Goal: Entertainment & Leisure: Consume media (video, audio)

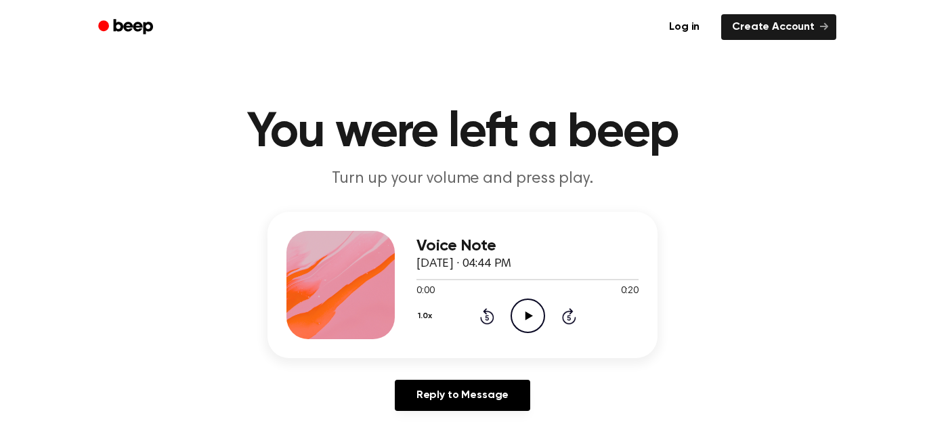
click at [0, 98] on main "You were left a beep Turn up your volume and press play. Voice Note September 1…" at bounding box center [462, 417] width 925 height 835
click at [0, 99] on main "You were left a beep Turn up your volume and press play. Voice Note September 1…" at bounding box center [462, 417] width 925 height 835
click at [0, 98] on main "You were left a beep Turn up your volume and press play. Voice Note September 1…" at bounding box center [462, 417] width 925 height 835
click at [0, 99] on main "You were left a beep Turn up your volume and press play. Voice Note September 1…" at bounding box center [462, 417] width 925 height 835
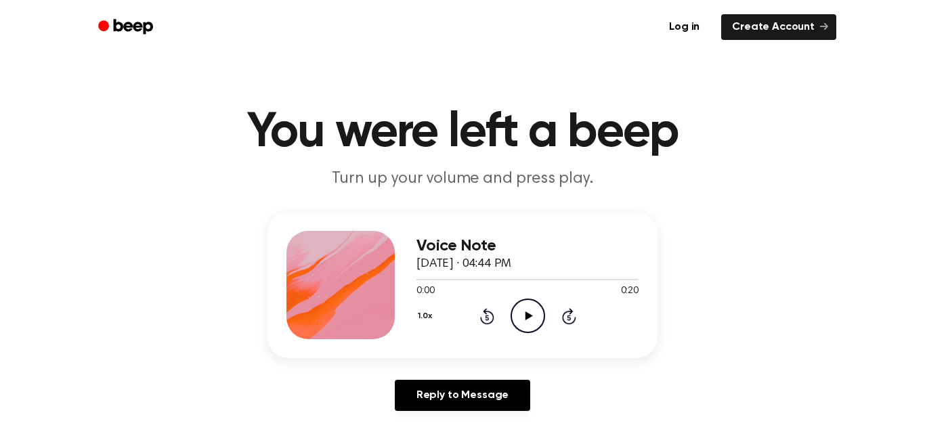
click at [528, 310] on icon "Play Audio" at bounding box center [528, 316] width 35 height 35
click at [0, 98] on main "You were left a beep Turn up your volume and press play. Voice Note September 1…" at bounding box center [462, 417] width 925 height 835
click at [0, 99] on main "You were left a beep Turn up your volume and press play. Voice Note September 1…" at bounding box center [462, 417] width 925 height 835
click at [0, 96] on main "You were left a beep Turn up your volume and press play. Voice Note September 1…" at bounding box center [462, 417] width 925 height 835
click at [0, 99] on main "You were left a beep Turn up your volume and press play. Voice Note September 1…" at bounding box center [462, 417] width 925 height 835
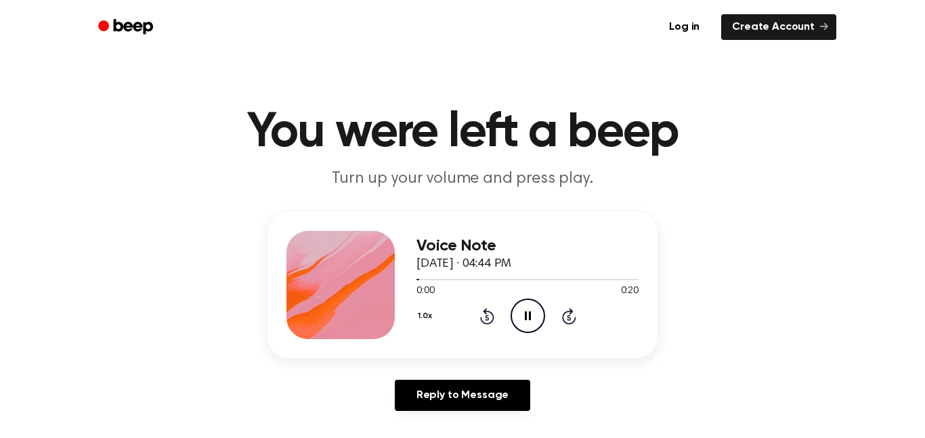
click at [0, 103] on main "You were left a beep Turn up your volume and press play. Voice Note September 1…" at bounding box center [462, 417] width 925 height 835
click at [0, 98] on main "You were left a beep Turn up your volume and press play. Voice Note September 1…" at bounding box center [462, 417] width 925 height 835
click at [0, 96] on main "You were left a beep Turn up your volume and press play. Voice Note September 1…" at bounding box center [462, 417] width 925 height 835
click at [0, 98] on main "You were left a beep Turn up your volume and press play. Voice Note September 1…" at bounding box center [462, 417] width 925 height 835
click at [0, 99] on main "You were left a beep Turn up your volume and press play. Voice Note September 1…" at bounding box center [462, 417] width 925 height 835
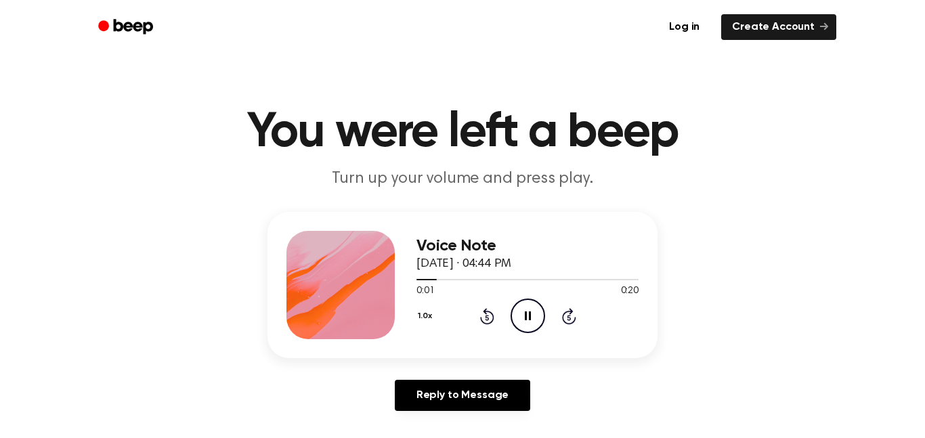
click at [0, 98] on main "You were left a beep Turn up your volume and press play. Voice Note September 1…" at bounding box center [462, 417] width 925 height 835
click at [0, 100] on main "You were left a beep Turn up your volume and press play. Voice Note September 1…" at bounding box center [462, 417] width 925 height 835
click at [0, 98] on main "You were left a beep Turn up your volume and press play. Voice Note September 1…" at bounding box center [462, 417] width 925 height 835
click at [0, 100] on main "You were left a beep Turn up your volume and press play. Voice Note September 1…" at bounding box center [462, 417] width 925 height 835
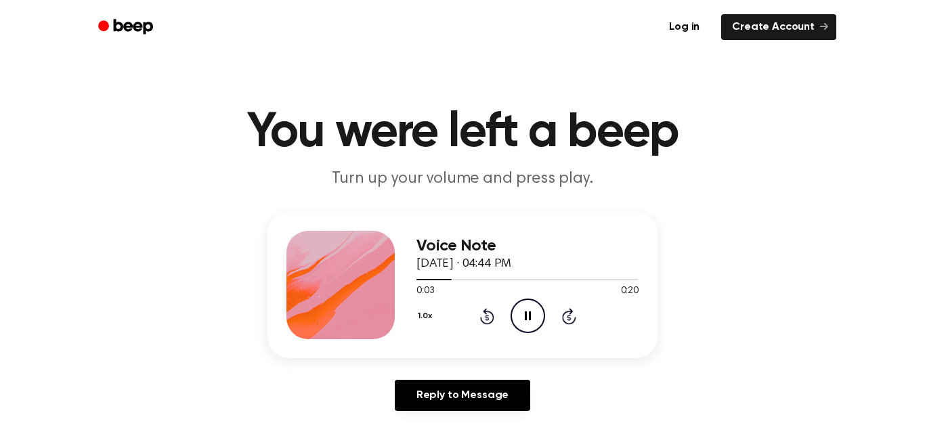
click at [0, 100] on main "You were left a beep Turn up your volume and press play. Voice Note September 1…" at bounding box center [462, 417] width 925 height 835
click at [0, 98] on main "You were left a beep Turn up your volume and press play. Voice Note September 1…" at bounding box center [462, 417] width 925 height 835
click at [0, 100] on main "You were left a beep Turn up your volume and press play. Voice Note September 1…" at bounding box center [462, 417] width 925 height 835
click at [0, 98] on main "You were left a beep Turn up your volume and press play. Voice Note September 1…" at bounding box center [462, 417] width 925 height 835
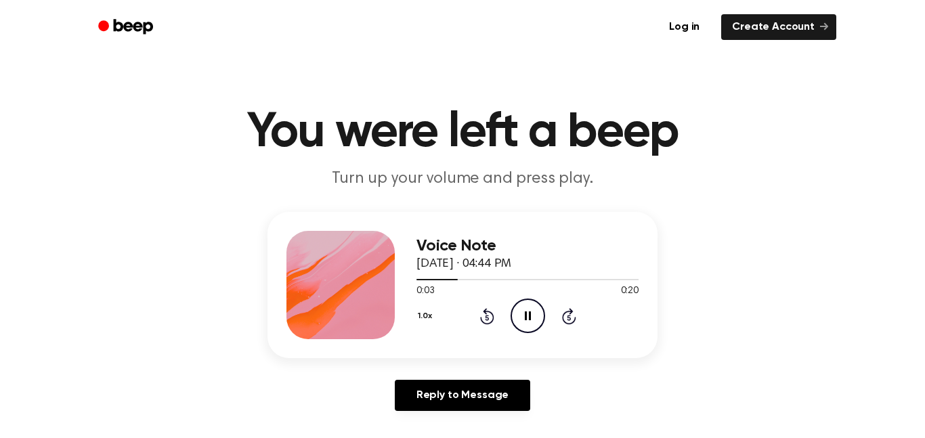
click at [0, 98] on main "You were left a beep Turn up your volume and press play. Voice Note September 1…" at bounding box center [462, 417] width 925 height 835
click at [0, 100] on main "You were left a beep Turn up your volume and press play. Voice Note September 1…" at bounding box center [462, 417] width 925 height 835
click at [0, 99] on main "You were left a beep Turn up your volume and press play. Voice Note September 1…" at bounding box center [462, 417] width 925 height 835
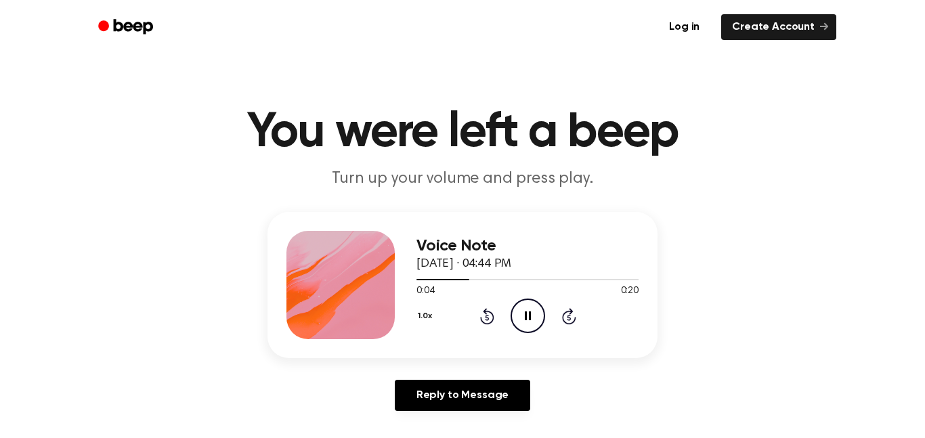
click at [0, 98] on main "You were left a beep Turn up your volume and press play. Voice Note September 1…" at bounding box center [462, 417] width 925 height 835
click at [0, 99] on main "You were left a beep Turn up your volume and press play. Voice Note September 1…" at bounding box center [462, 417] width 925 height 835
click at [0, 98] on main "You were left a beep Turn up your volume and press play. Voice Note September 1…" at bounding box center [462, 417] width 925 height 835
click at [0, 97] on main "You were left a beep Turn up your volume and press play. Voice Note September 1…" at bounding box center [462, 417] width 925 height 835
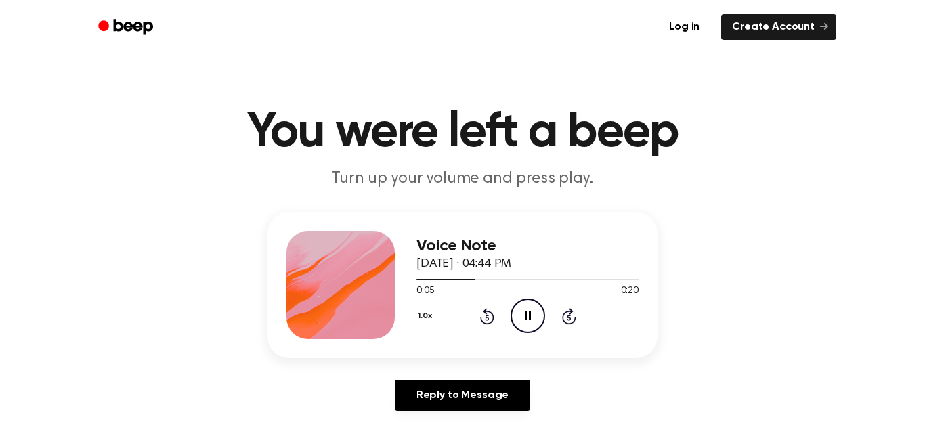
click at [0, 96] on main "You were left a beep Turn up your volume and press play. Voice Note September 1…" at bounding box center [462, 417] width 925 height 835
click at [0, 97] on main "You were left a beep Turn up your volume and press play. Voice Note September 1…" at bounding box center [462, 417] width 925 height 835
click at [0, 98] on main "You were left a beep Turn up your volume and press play. Voice Note September 1…" at bounding box center [462, 417] width 925 height 835
click at [0, 99] on main "You were left a beep Turn up your volume and press play. Voice Note September 1…" at bounding box center [462, 417] width 925 height 835
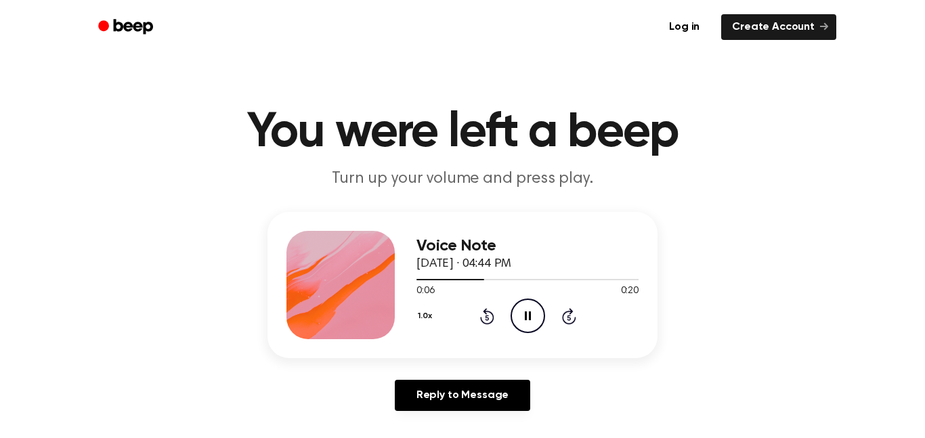
click at [0, 98] on main "You were left a beep Turn up your volume and press play. Voice Note September 1…" at bounding box center [462, 417] width 925 height 835
click at [0, 99] on main "You were left a beep Turn up your volume and press play. Voice Note September 1…" at bounding box center [462, 417] width 925 height 835
click at [0, 102] on main "You were left a beep Turn up your volume and press play. Voice Note September 1…" at bounding box center [462, 417] width 925 height 835
click at [0, 98] on main "You were left a beep Turn up your volume and press play. Voice Note September 1…" at bounding box center [462, 417] width 925 height 835
click at [0, 102] on main "You were left a beep Turn up your volume and press play. Voice Note September 1…" at bounding box center [462, 417] width 925 height 835
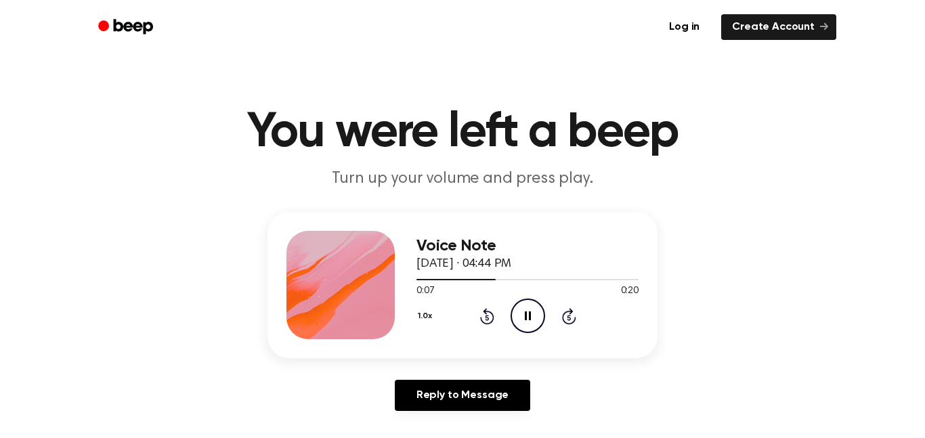
click at [0, 96] on main "You were left a beep Turn up your volume and press play. Voice Note September 1…" at bounding box center [462, 417] width 925 height 835
click at [0, 100] on main "You were left a beep Turn up your volume and press play. Voice Note September 1…" at bounding box center [462, 417] width 925 height 835
click at [0, 97] on main "You were left a beep Turn up your volume and press play. Voice Note September 1…" at bounding box center [462, 417] width 925 height 835
click at [0, 102] on main "You were left a beep Turn up your volume and press play. Voice Note September 1…" at bounding box center [462, 417] width 925 height 835
click at [0, 98] on main "You were left a beep Turn up your volume and press play. Voice Note September 1…" at bounding box center [462, 417] width 925 height 835
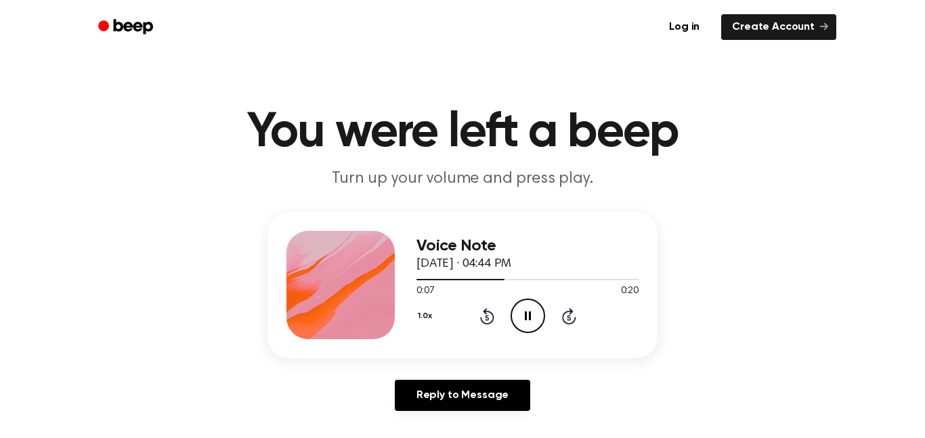
click at [0, 99] on main "You were left a beep Turn up your volume and press play. Voice Note September 1…" at bounding box center [462, 417] width 925 height 835
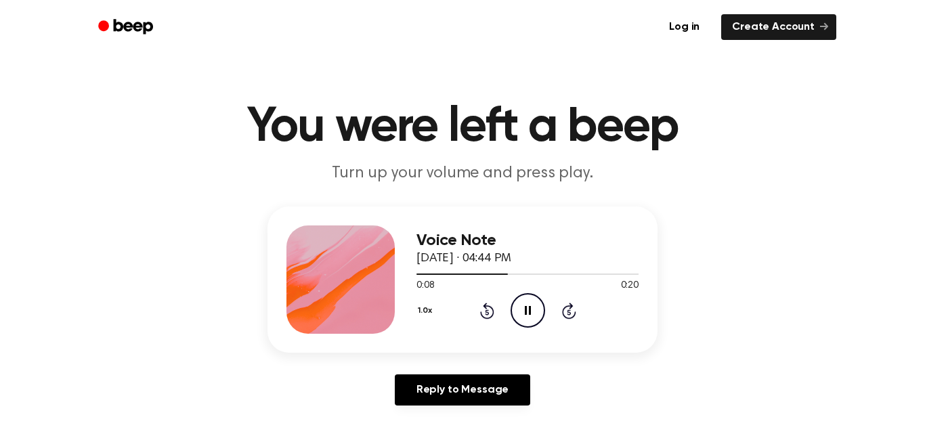
click at [0, 98] on main "You were left a beep Turn up your volume and press play. Voice Note September 1…" at bounding box center [462, 412] width 925 height 835
click at [0, 99] on main "You were left a beep Turn up your volume and press play. Voice Note September 1…" at bounding box center [462, 412] width 925 height 835
click at [0, 98] on main "You were left a beep Turn up your volume and press play. Voice Note September 1…" at bounding box center [462, 412] width 925 height 835
click at [0, 96] on main "You were left a beep Turn up your volume and press play. Voice Note September 1…" at bounding box center [462, 412] width 925 height 835
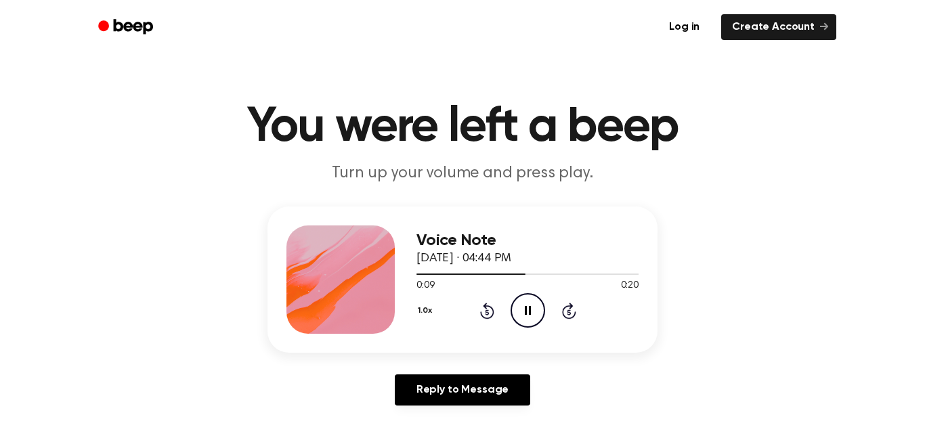
click at [0, 98] on main "You were left a beep Turn up your volume and press play. Voice Note September 1…" at bounding box center [462, 412] width 925 height 835
click at [0, 99] on main "You were left a beep Turn up your volume and press play. Voice Note September 1…" at bounding box center [462, 412] width 925 height 835
click at [0, 98] on main "You were left a beep Turn up your volume and press play. Voice Note September 1…" at bounding box center [462, 412] width 925 height 835
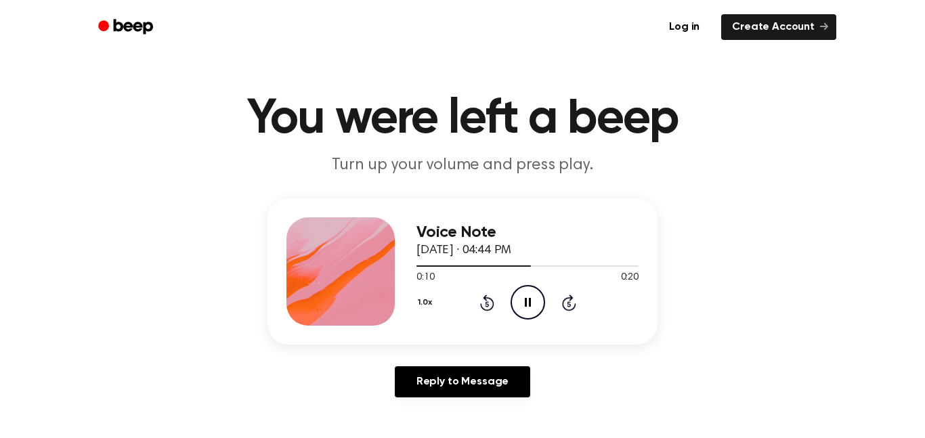
click at [0, 94] on main "You were left a beep Turn up your volume and press play. Voice Note September 1…" at bounding box center [462, 403] width 925 height 835
click at [0, 98] on main "You were left a beep Turn up your volume and press play. Voice Note September 1…" at bounding box center [462, 403] width 925 height 835
click at [0, 100] on main "You were left a beep Turn up your volume and press play. Voice Note September 1…" at bounding box center [462, 403] width 925 height 835
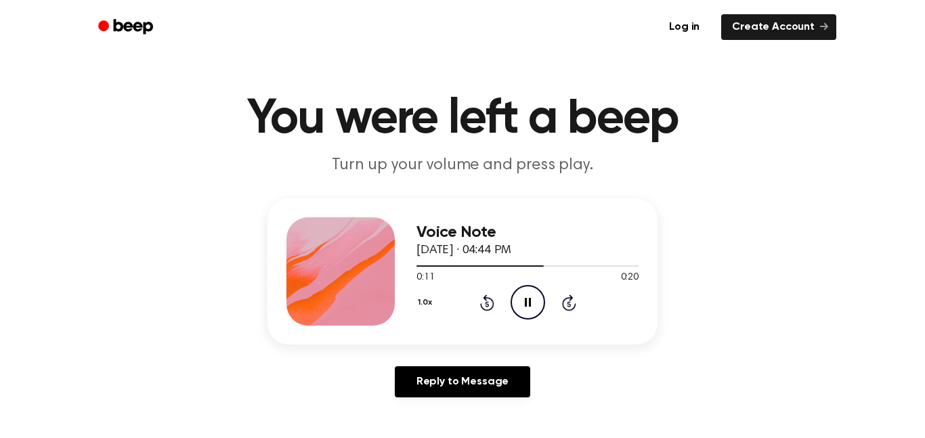
click at [0, 98] on main "You were left a beep Turn up your volume and press play. Voice Note September 1…" at bounding box center [462, 403] width 925 height 835
click at [0, 99] on main "You were left a beep Turn up your volume and press play. Voice Note September 1…" at bounding box center [462, 403] width 925 height 835
click at [0, 94] on main "You were left a beep Turn up your volume and press play. Voice Note September 1…" at bounding box center [462, 403] width 925 height 835
click at [0, 98] on main "You were left a beep Turn up your volume and press play. Voice Note September 1…" at bounding box center [462, 403] width 925 height 835
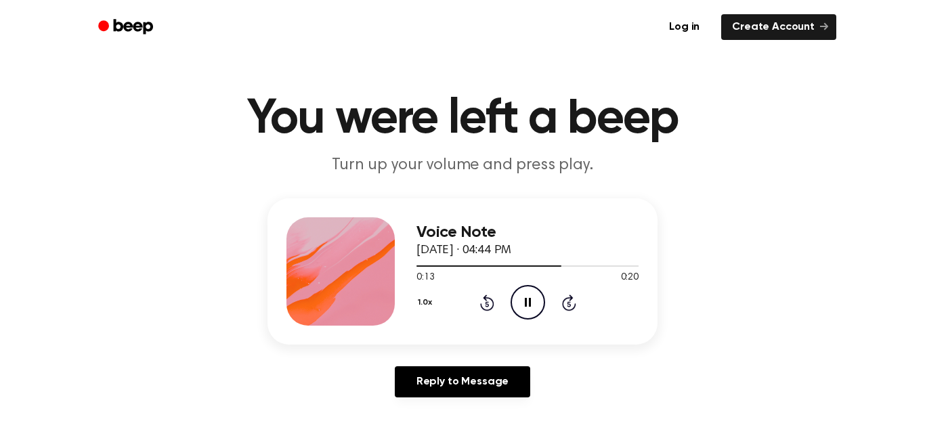
click at [0, 98] on main "You were left a beep Turn up your volume and press play. Voice Note September 1…" at bounding box center [462, 403] width 925 height 835
click at [0, 102] on main "You were left a beep Turn up your volume and press play. Voice Note September 1…" at bounding box center [462, 403] width 925 height 835
click at [0, 98] on main "You were left a beep Turn up your volume and press play. Voice Note September 1…" at bounding box center [462, 403] width 925 height 835
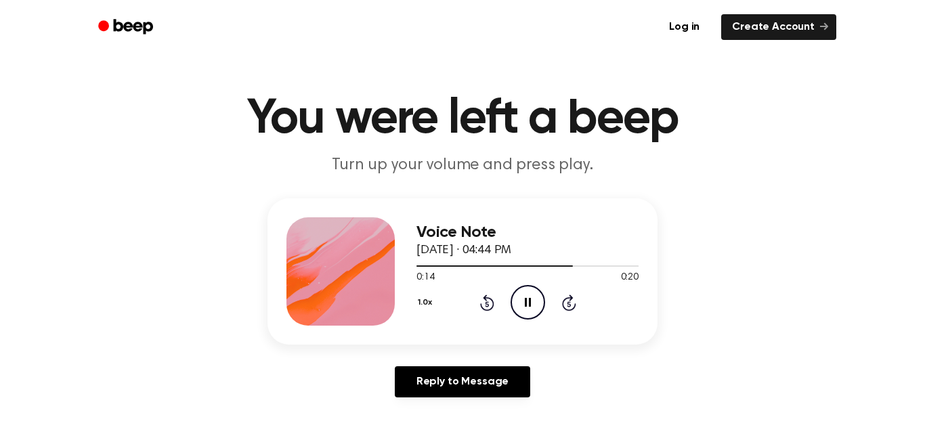
click at [0, 100] on main "You were left a beep Turn up your volume and press play. Voice Note September 1…" at bounding box center [462, 403] width 925 height 835
click at [0, 97] on main "You were left a beep Turn up your volume and press play. Voice Note September 1…" at bounding box center [462, 403] width 925 height 835
click at [0, 98] on main "You were left a beep Turn up your volume and press play. Voice Note September 1…" at bounding box center [462, 403] width 925 height 835
click at [0, 100] on main "You were left a beep Turn up your volume and press play. Voice Note September 1…" at bounding box center [462, 403] width 925 height 835
click at [0, 99] on main "You were left a beep Turn up your volume and press play. Voice Note September 1…" at bounding box center [462, 403] width 925 height 835
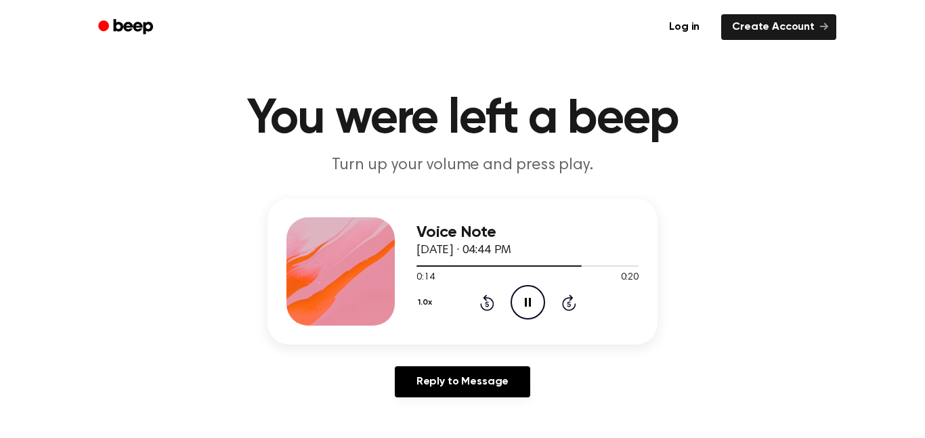
click at [0, 98] on main "You were left a beep Turn up your volume and press play. Voice Note September 1…" at bounding box center [462, 403] width 925 height 835
click at [0, 100] on main "You were left a beep Turn up your volume and press play. Voice Note September 1…" at bounding box center [462, 403] width 925 height 835
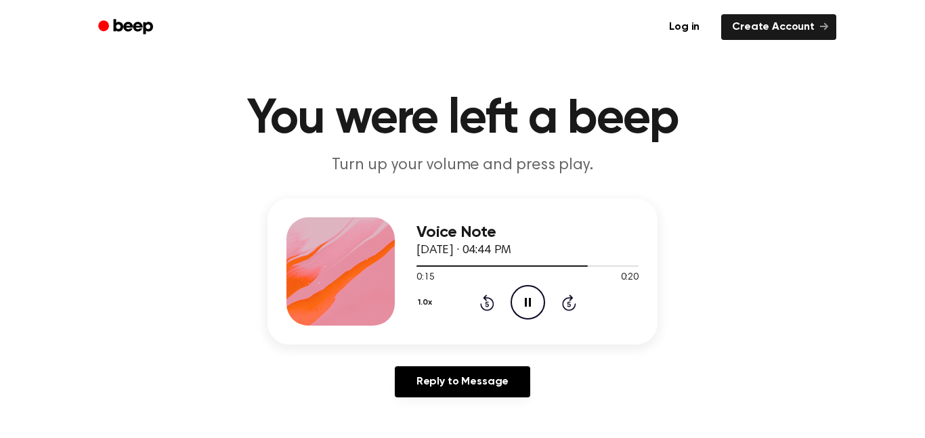
click at [0, 99] on main "You were left a beep Turn up your volume and press play. Voice Note September 1…" at bounding box center [462, 403] width 925 height 835
click at [0, 96] on main "You were left a beep Turn up your volume and press play. Voice Note September 1…" at bounding box center [462, 403] width 925 height 835
click at [0, 100] on main "You were left a beep Turn up your volume and press play. Voice Note September 1…" at bounding box center [462, 403] width 925 height 835
click at [0, 102] on main "You were left a beep Turn up your volume and press play. Voice Note September 1…" at bounding box center [462, 403] width 925 height 835
click at [0, 98] on main "You were left a beep Turn up your volume and press play. Voice Note September 1…" at bounding box center [462, 403] width 925 height 835
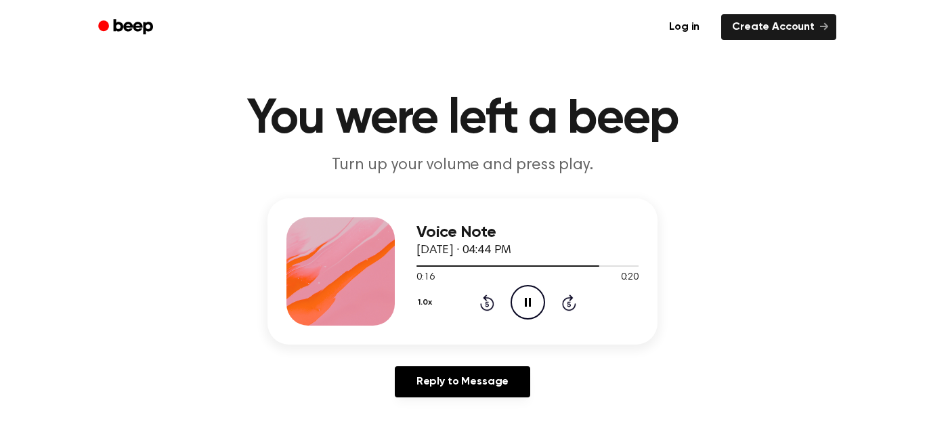
click at [0, 101] on main "You were left a beep Turn up your volume and press play. Voice Note September 1…" at bounding box center [462, 403] width 925 height 835
click at [0, 99] on main "You were left a beep Turn up your volume and press play. Voice Note September 1…" at bounding box center [462, 403] width 925 height 835
click at [0, 100] on main "You were left a beep Turn up your volume and press play. Voice Note September 1…" at bounding box center [462, 403] width 925 height 835
click at [0, 98] on main "You were left a beep Turn up your volume and press play. Voice Note September 1…" at bounding box center [462, 403] width 925 height 835
click at [0, 97] on main "You were left a beep Turn up your volume and press play. Voice Note September 1…" at bounding box center [462, 403] width 925 height 835
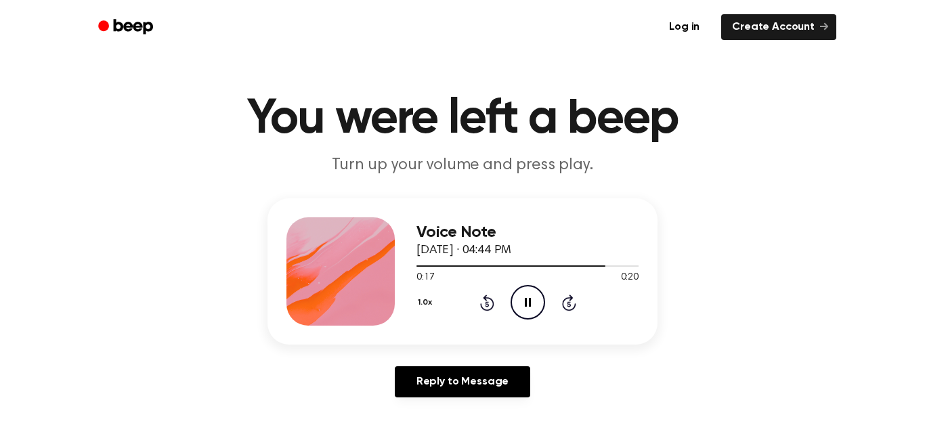
click at [0, 96] on main "You were left a beep Turn up your volume and press play. Voice Note September 1…" at bounding box center [462, 403] width 925 height 835
click at [0, 100] on main "You were left a beep Turn up your volume and press play. Voice Note September 1…" at bounding box center [462, 403] width 925 height 835
click at [0, 103] on main "You were left a beep Turn up your volume and press play. Voice Note September 1…" at bounding box center [462, 403] width 925 height 835
click at [0, 99] on main "You were left a beep Turn up your volume and press play. Voice Note September 1…" at bounding box center [462, 403] width 925 height 835
click at [0, 98] on main "You were left a beep Turn up your volume and press play. Voice Note September 1…" at bounding box center [462, 403] width 925 height 835
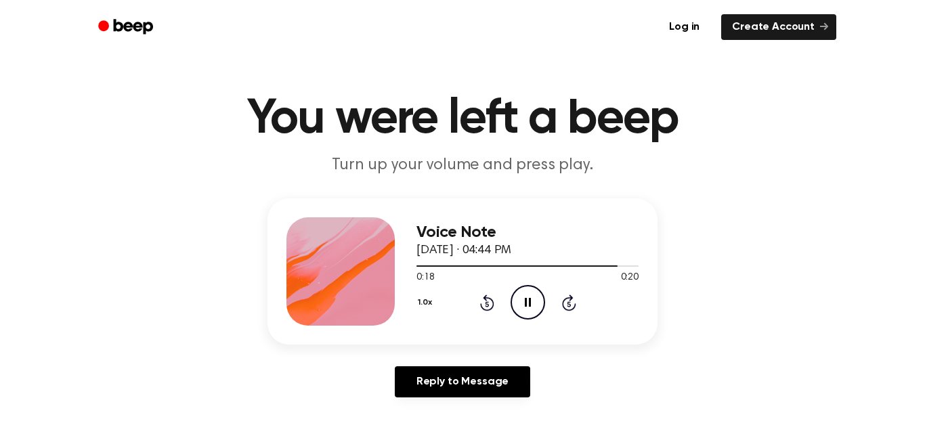
click at [0, 99] on main "You were left a beep Turn up your volume and press play. Voice Note September 1…" at bounding box center [462, 403] width 925 height 835
click at [0, 96] on main "You were left a beep Turn up your volume and press play. Voice Note September 1…" at bounding box center [462, 403] width 925 height 835
click at [0, 106] on main "You were left a beep Turn up your volume and press play. Voice Note September 1…" at bounding box center [462, 403] width 925 height 835
click at [0, 98] on main "You were left a beep Turn up your volume and press play. Voice Note September 1…" at bounding box center [462, 403] width 925 height 835
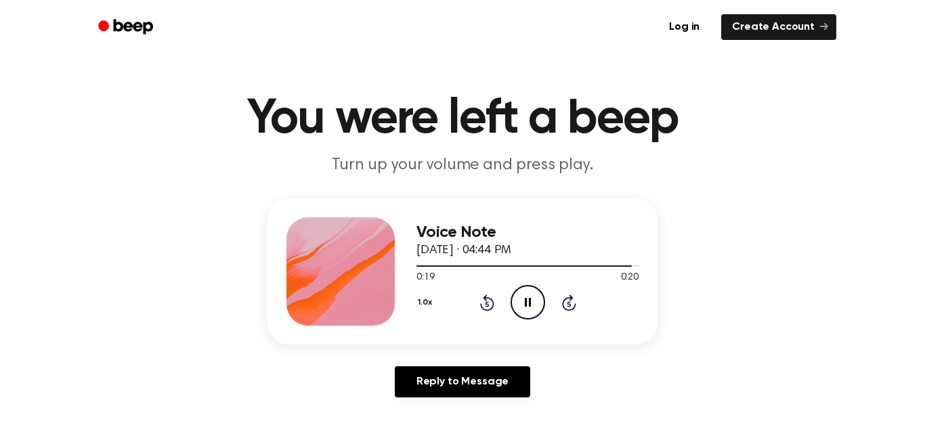
click at [0, 98] on main "You were left a beep Turn up your volume and press play. Voice Note September 1…" at bounding box center [462, 403] width 925 height 835
click at [0, 100] on main "You were left a beep Turn up your volume and press play. Voice Note September 1…" at bounding box center [462, 403] width 925 height 835
click at [0, 98] on main "You were left a beep Turn up your volume and press play. Voice Note September 1…" at bounding box center [462, 403] width 925 height 835
click at [0, 97] on main "You were left a beep Turn up your volume and press play. Voice Note September 1…" at bounding box center [462, 403] width 925 height 835
click at [0, 98] on main "You were left a beep Turn up your volume and press play. Voice Note September 1…" at bounding box center [462, 403] width 925 height 835
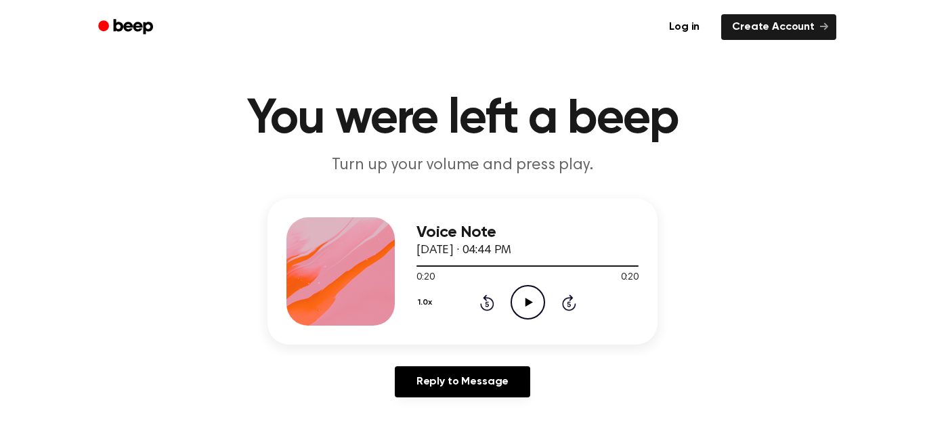
click at [0, 98] on main "You were left a beep Turn up your volume and press play. Voice Note September 1…" at bounding box center [462, 403] width 925 height 835
click at [0, 99] on main "You were left a beep Turn up your volume and press play. Voice Note September 1…" at bounding box center [462, 403] width 925 height 835
click at [0, 98] on main "You were left a beep Turn up your volume and press play. Voice Note September 1…" at bounding box center [462, 403] width 925 height 835
click at [0, 100] on main "You were left a beep Turn up your volume and press play. Voice Note September 1…" at bounding box center [462, 403] width 925 height 835
click at [0, 97] on main "You were left a beep Turn up your volume and press play. Voice Note September 1…" at bounding box center [462, 403] width 925 height 835
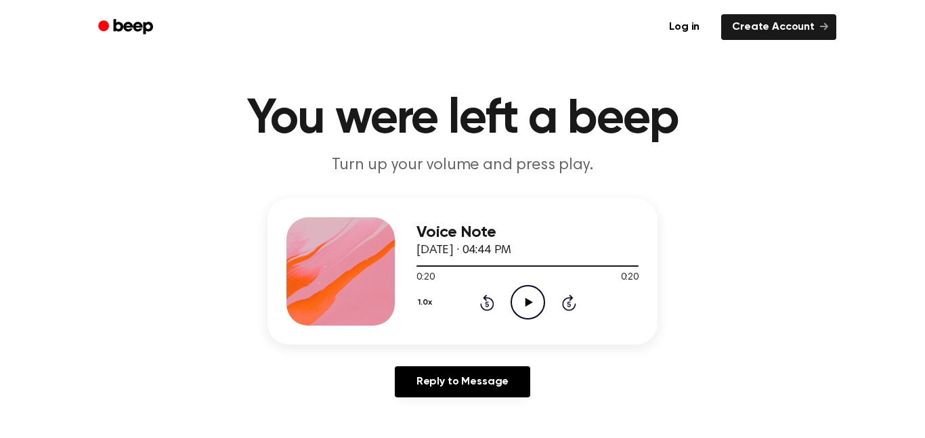
click at [0, 99] on main "You were left a beep Turn up your volume and press play. Voice Note September 1…" at bounding box center [462, 403] width 925 height 835
click at [0, 98] on main "You were left a beep Turn up your volume and press play. Voice Note September 1…" at bounding box center [462, 403] width 925 height 835
click at [539, 309] on icon "Play Audio" at bounding box center [528, 302] width 35 height 35
click at [0, 98] on main "You were left a beep Turn up your volume and press play. Voice Note September 1…" at bounding box center [462, 403] width 925 height 835
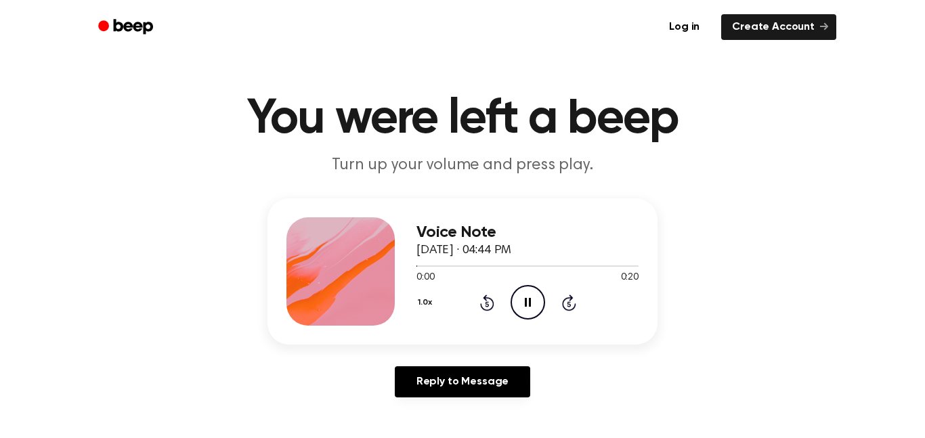
click at [0, 104] on main "You were left a beep Turn up your volume and press play. Voice Note September 1…" at bounding box center [462, 403] width 925 height 835
click at [0, 102] on main "You were left a beep Turn up your volume and press play. Voice Note September 1…" at bounding box center [462, 403] width 925 height 835
click at [0, 100] on main "You were left a beep Turn up your volume and press play. Voice Note September 1…" at bounding box center [462, 403] width 925 height 835
click at [0, 98] on main "You were left a beep Turn up your volume and press play. Voice Note September 1…" at bounding box center [462, 403] width 925 height 835
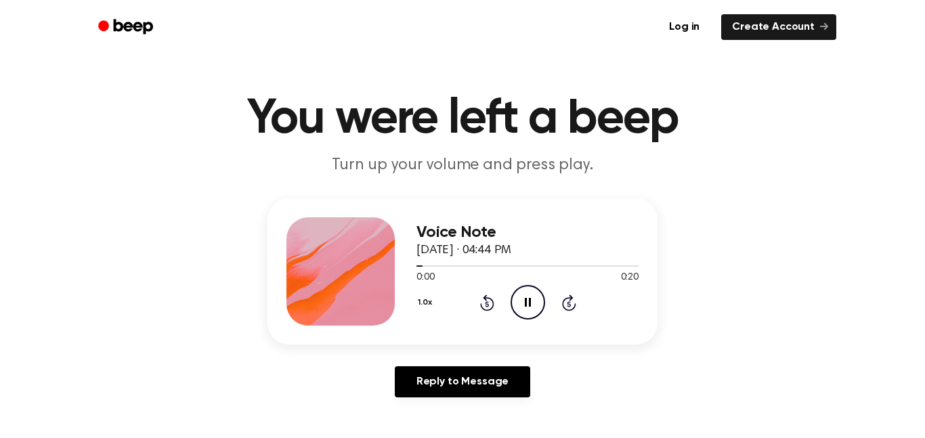
click at [0, 100] on main "You were left a beep Turn up your volume and press play. Voice Note September 1…" at bounding box center [462, 403] width 925 height 835
click at [0, 98] on main "You were left a beep Turn up your volume and press play. Voice Note September 1…" at bounding box center [462, 403] width 925 height 835
click at [0, 100] on main "You were left a beep Turn up your volume and press play. Voice Note September 1…" at bounding box center [462, 403] width 925 height 835
click at [0, 98] on main "You were left a beep Turn up your volume and press play. Voice Note September 1…" at bounding box center [462, 403] width 925 height 835
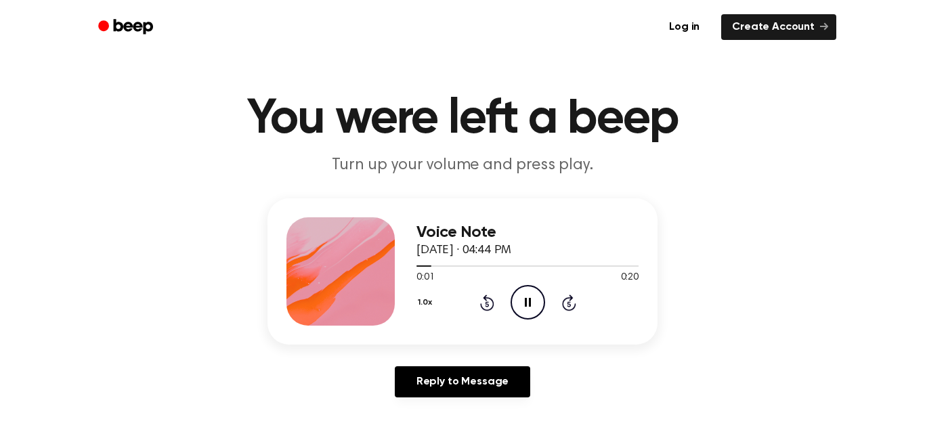
click at [0, 99] on main "You were left a beep Turn up your volume and press play. Voice Note September 1…" at bounding box center [462, 403] width 925 height 835
click at [0, 100] on main "You were left a beep Turn up your volume and press play. Voice Note September 1…" at bounding box center [462, 403] width 925 height 835
click at [0, 96] on main "You were left a beep Turn up your volume and press play. Voice Note September 1…" at bounding box center [462, 403] width 925 height 835
click at [0, 100] on main "You were left a beep Turn up your volume and press play. Voice Note September 1…" at bounding box center [462, 403] width 925 height 835
click at [0, 98] on main "You were left a beep Turn up your volume and press play. Voice Note September 1…" at bounding box center [462, 403] width 925 height 835
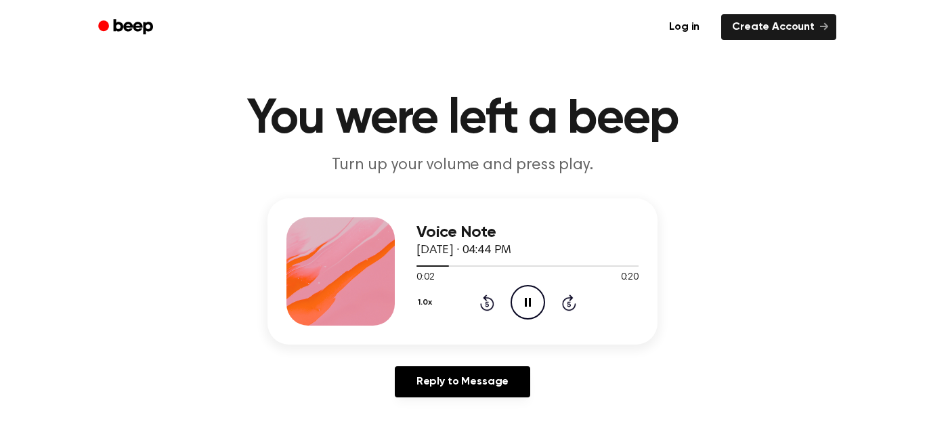
click at [0, 98] on main "You were left a beep Turn up your volume and press play. Voice Note September 1…" at bounding box center [462, 403] width 925 height 835
click at [0, 99] on main "You were left a beep Turn up your volume and press play. Voice Note September 1…" at bounding box center [462, 403] width 925 height 835
click at [0, 100] on main "You were left a beep Turn up your volume and press play. Voice Note September 1…" at bounding box center [462, 403] width 925 height 835
click at [0, 98] on main "You were left a beep Turn up your volume and press play. Voice Note September 1…" at bounding box center [462, 403] width 925 height 835
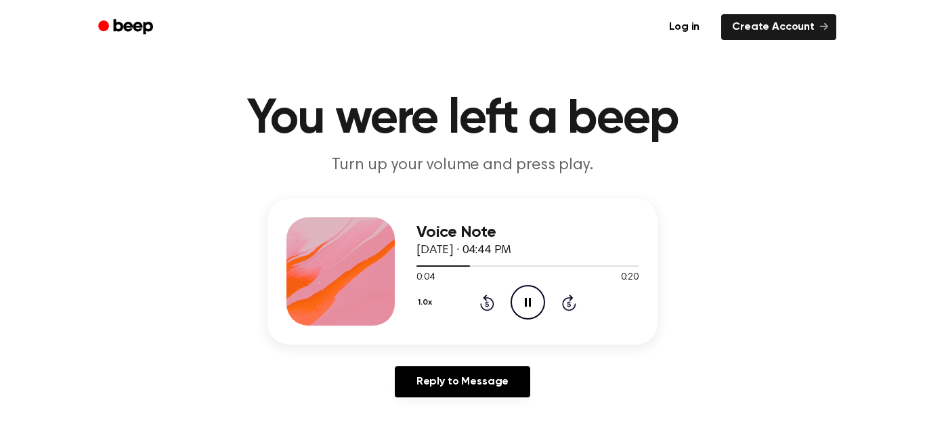
click at [0, 96] on main "You were left a beep Turn up your volume and press play. Voice Note September 1…" at bounding box center [462, 403] width 925 height 835
click at [0, 99] on main "You were left a beep Turn up your volume and press play. Voice Note September 1…" at bounding box center [462, 403] width 925 height 835
click at [0, 98] on main "You were left a beep Turn up your volume and press play. Voice Note September 1…" at bounding box center [462, 403] width 925 height 835
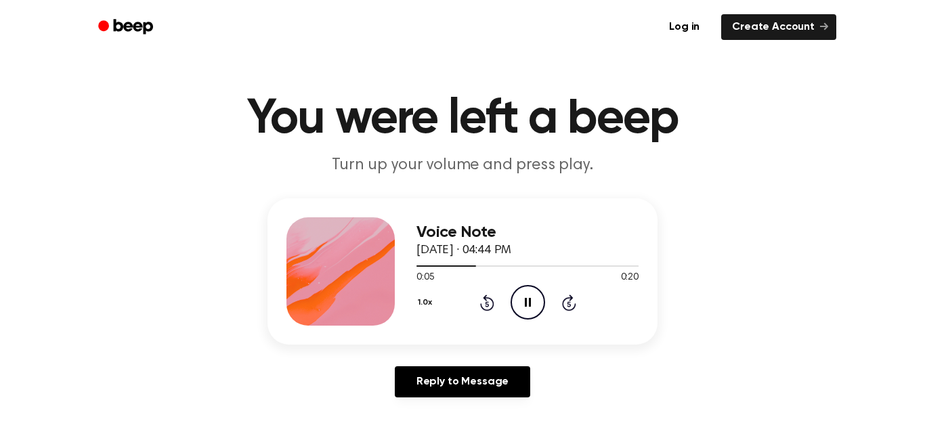
click at [0, 99] on main "You were left a beep Turn up your volume and press play. Voice Note September 1…" at bounding box center [462, 403] width 925 height 835
click at [0, 98] on main "You were left a beep Turn up your volume and press play. Voice Note September 1…" at bounding box center [462, 403] width 925 height 835
click at [0, 102] on main "You were left a beep Turn up your volume and press play. Voice Note September 1…" at bounding box center [462, 403] width 925 height 835
click at [0, 98] on main "You were left a beep Turn up your volume and press play. Voice Note September 1…" at bounding box center [462, 403] width 925 height 835
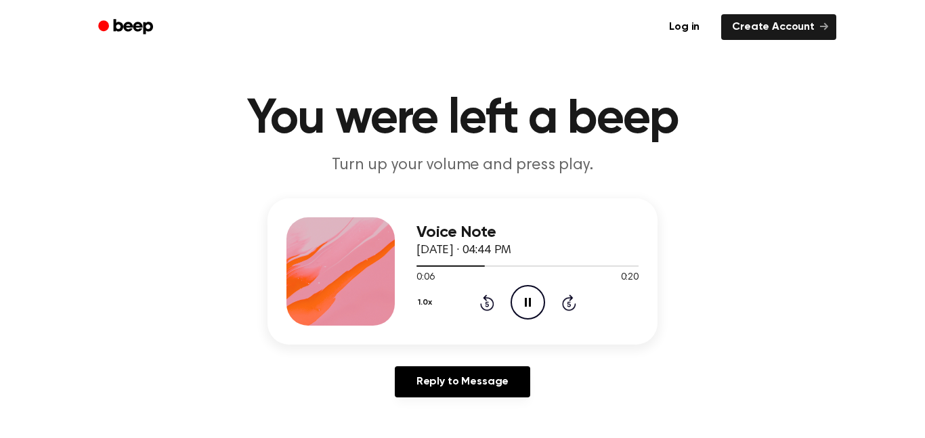
click at [0, 99] on main "You were left a beep Turn up your volume and press play. Voice Note September 1…" at bounding box center [462, 403] width 925 height 835
click at [0, 100] on main "You were left a beep Turn up your volume and press play. Voice Note September 1…" at bounding box center [462, 403] width 925 height 835
click at [0, 102] on main "You were left a beep Turn up your volume and press play. Voice Note September 1…" at bounding box center [462, 403] width 925 height 835
click at [0, 98] on main "You were left a beep Turn up your volume and press play. Voice Note September 1…" at bounding box center [462, 403] width 925 height 835
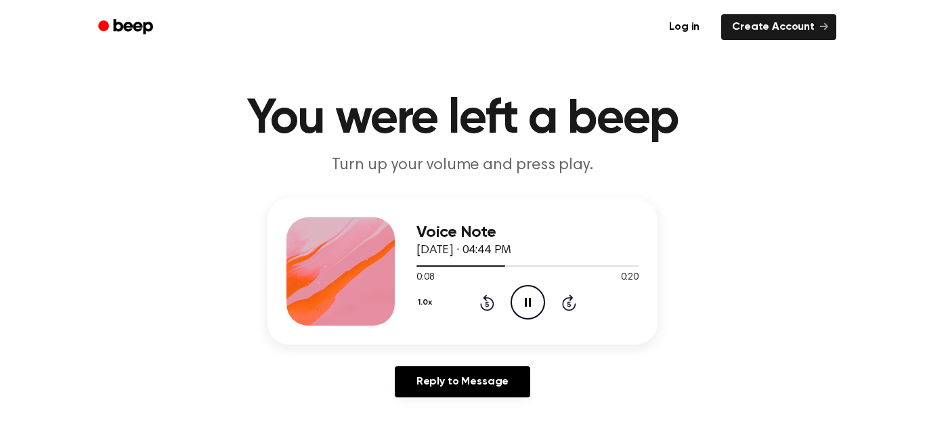
click at [0, 100] on main "You were left a beep Turn up your volume and press play. Voice Note September 1…" at bounding box center [462, 403] width 925 height 835
click at [0, 97] on main "You were left a beep Turn up your volume and press play. Voice Note September 1…" at bounding box center [462, 403] width 925 height 835
click at [0, 96] on main "You were left a beep Turn up your volume and press play. Voice Note September 1…" at bounding box center [462, 403] width 925 height 835
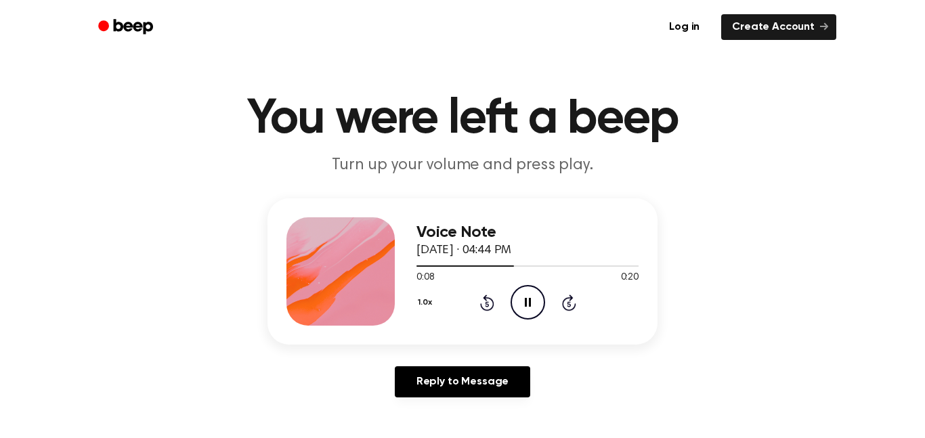
click at [0, 96] on main "You were left a beep Turn up your volume and press play. Voice Note September 1…" at bounding box center [462, 403] width 925 height 835
click at [0, 98] on main "You were left a beep Turn up your volume and press play. Voice Note September 1…" at bounding box center [462, 403] width 925 height 835
click at [0, 94] on main "You were left a beep Turn up your volume and press play. Voice Note September 1…" at bounding box center [462, 403] width 925 height 835
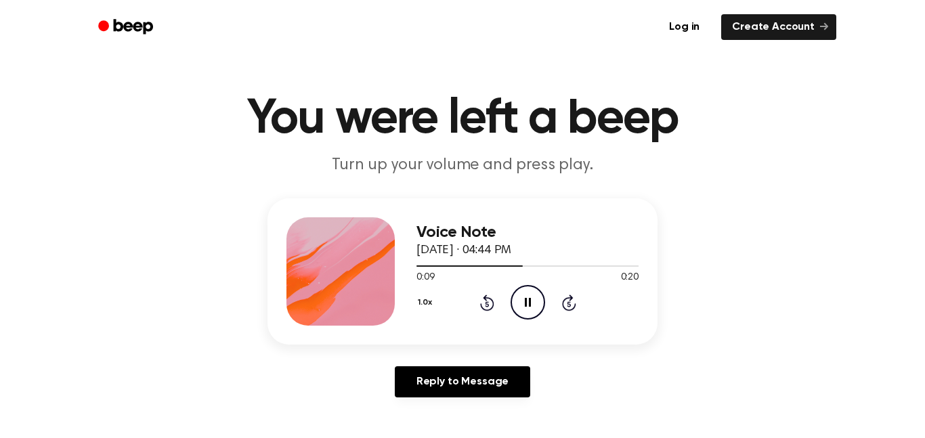
click at [0, 100] on main "You were left a beep Turn up your volume and press play. Voice Note September 1…" at bounding box center [462, 403] width 925 height 835
click at [0, 99] on main "You were left a beep Turn up your volume and press play. Voice Note September 1…" at bounding box center [462, 403] width 925 height 835
click at [0, 98] on main "You were left a beep Turn up your volume and press play. Voice Note September 1…" at bounding box center [462, 403] width 925 height 835
click at [0, 96] on main "You were left a beep Turn up your volume and press play. Voice Note September 1…" at bounding box center [462, 403] width 925 height 835
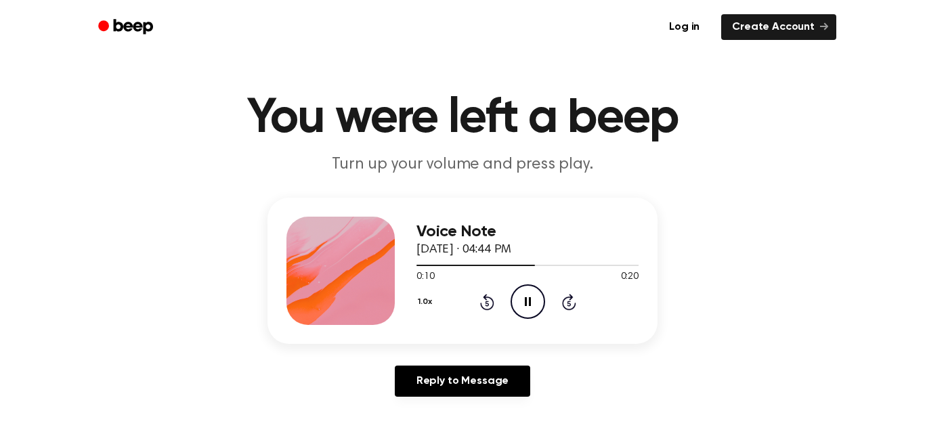
click at [0, 99] on main "You were left a beep Turn up your volume and press play. Voice Note September 1…" at bounding box center [462, 403] width 925 height 835
click at [0, 98] on main "You were left a beep Turn up your volume and press play. Voice Note September 1…" at bounding box center [462, 403] width 925 height 835
click at [0, 99] on main "You were left a beep Turn up your volume and press play. Voice Note September 1…" at bounding box center [462, 403] width 925 height 835
click at [0, 98] on main "You were left a beep Turn up your volume and press play. Voice Note September 1…" at bounding box center [462, 403] width 925 height 835
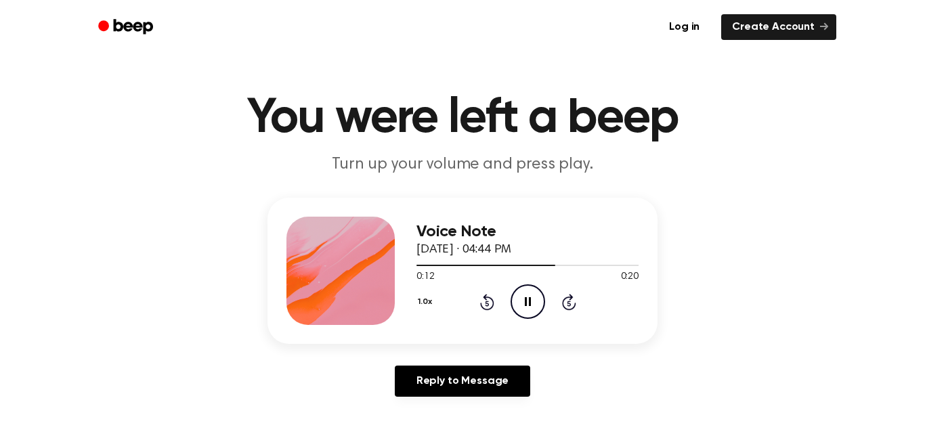
click at [0, 98] on main "You were left a beep Turn up your volume and press play. Voice Note September 1…" at bounding box center [462, 403] width 925 height 835
click at [0, 100] on main "You were left a beep Turn up your volume and press play. Voice Note September 1…" at bounding box center [462, 403] width 925 height 835
click at [0, 97] on main "You were left a beep Turn up your volume and press play. Voice Note September 1…" at bounding box center [462, 403] width 925 height 835
click at [0, 96] on main "You were left a beep Turn up your volume and press play. Voice Note September 1…" at bounding box center [462, 403] width 925 height 835
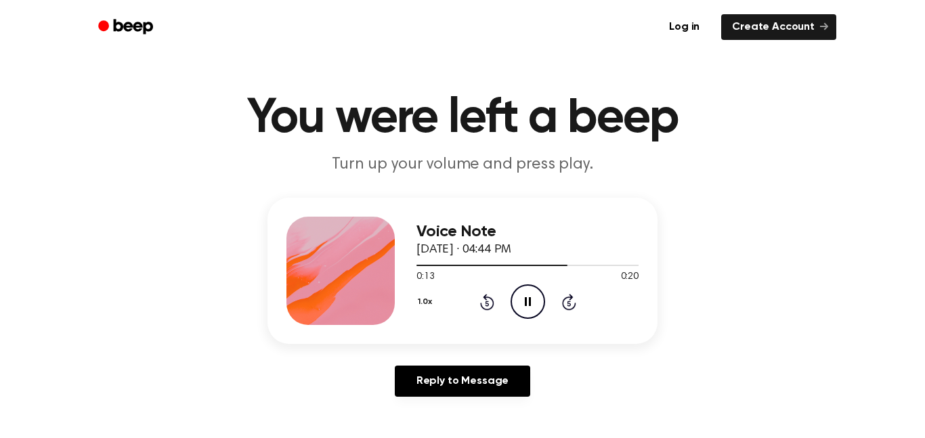
click at [0, 97] on main "You were left a beep Turn up your volume and press play. Voice Note September 1…" at bounding box center [462, 403] width 925 height 835
click at [0, 100] on main "You were left a beep Turn up your volume and press play. Voice Note September 1…" at bounding box center [462, 403] width 925 height 835
click at [0, 98] on main "You were left a beep Turn up your volume and press play. Voice Note September 1…" at bounding box center [462, 403] width 925 height 835
click at [0, 108] on main "You were left a beep Turn up your volume and press play. Voice Note September 1…" at bounding box center [462, 403] width 925 height 835
click at [0, 98] on main "You were left a beep Turn up your volume and press play. Voice Note September 1…" at bounding box center [462, 403] width 925 height 835
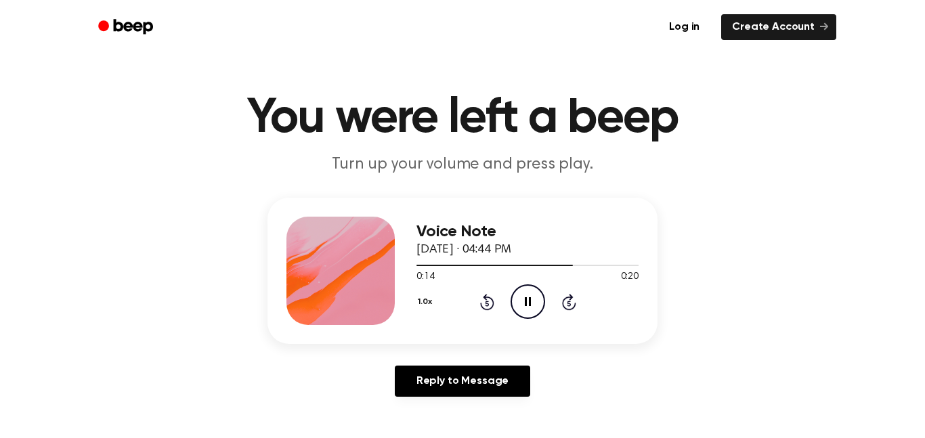
click at [0, 98] on main "You were left a beep Turn up your volume and press play. Voice Note September 1…" at bounding box center [462, 403] width 925 height 835
click at [0, 97] on main "You were left a beep Turn up your volume and press play. Voice Note September 1…" at bounding box center [462, 403] width 925 height 835
click at [0, 99] on main "You were left a beep Turn up your volume and press play. Voice Note September 1…" at bounding box center [462, 403] width 925 height 835
click at [0, 101] on main "You were left a beep Turn up your volume and press play. Voice Note September 1…" at bounding box center [462, 403] width 925 height 835
click at [0, 98] on main "You were left a beep Turn up your volume and press play. Voice Note September 1…" at bounding box center [462, 403] width 925 height 835
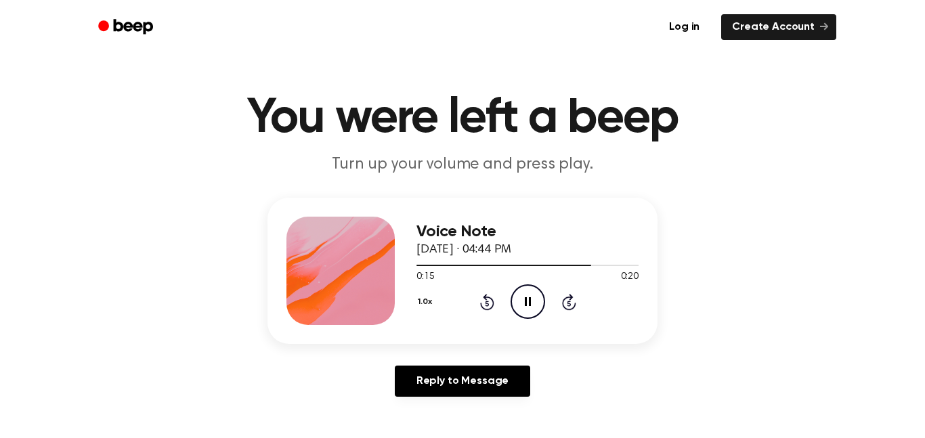
click at [0, 100] on main "You were left a beep Turn up your volume and press play. Voice Note September 1…" at bounding box center [462, 403] width 925 height 835
click at [0, 99] on main "You were left a beep Turn up your volume and press play. Voice Note September 1…" at bounding box center [462, 403] width 925 height 835
click at [0, 98] on main "You were left a beep Turn up your volume and press play. Voice Note September 1…" at bounding box center [462, 403] width 925 height 835
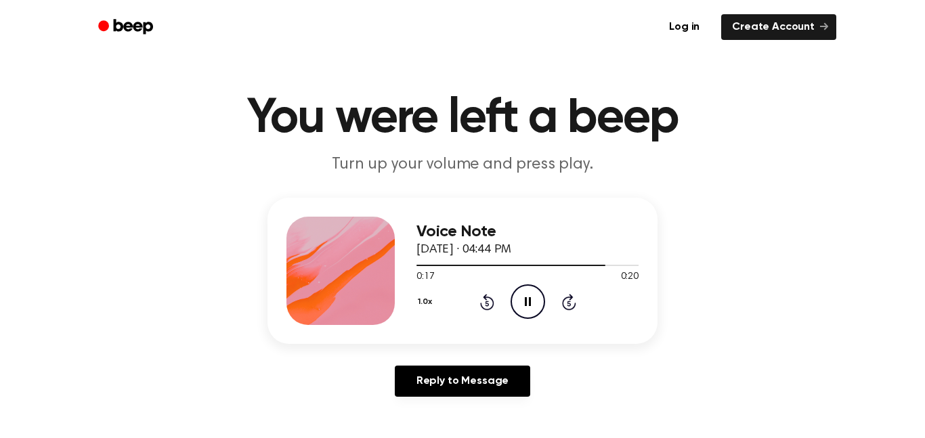
click at [0, 98] on main "You were left a beep Turn up your volume and press play. Voice Note September 1…" at bounding box center [462, 403] width 925 height 835
click at [0, 96] on main "You were left a beep Turn up your volume and press play. Voice Note September 1…" at bounding box center [462, 403] width 925 height 835
click at [0, 100] on main "You were left a beep Turn up your volume and press play. Voice Note September 1…" at bounding box center [462, 403] width 925 height 835
click at [0, 98] on main "You were left a beep Turn up your volume and press play. Voice Note September 1…" at bounding box center [462, 403] width 925 height 835
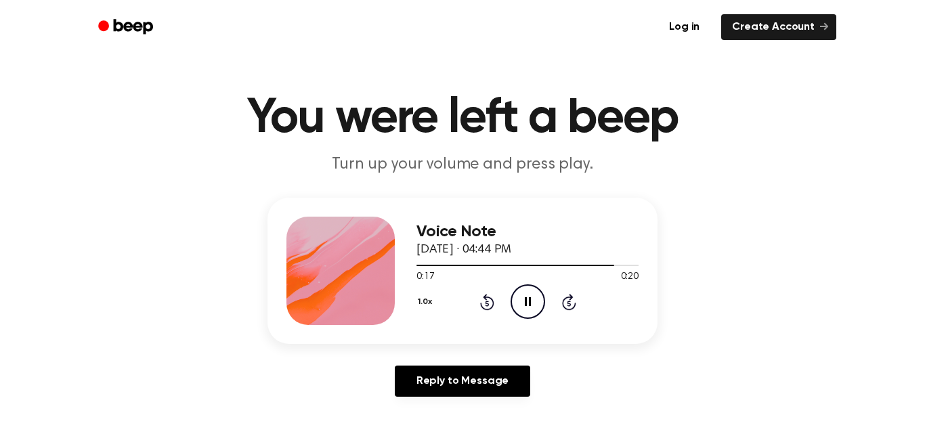
click at [0, 102] on main "You were left a beep Turn up your volume and press play. Voice Note September 1…" at bounding box center [462, 403] width 925 height 835
click at [0, 99] on main "You were left a beep Turn up your volume and press play. Voice Note September 1…" at bounding box center [462, 403] width 925 height 835
click at [0, 98] on main "You were left a beep Turn up your volume and press play. Voice Note September 1…" at bounding box center [462, 403] width 925 height 835
click at [0, 99] on main "You were left a beep Turn up your volume and press play. Voice Note September 1…" at bounding box center [462, 403] width 925 height 835
click at [0, 96] on main "You were left a beep Turn up your volume and press play. Voice Note September 1…" at bounding box center [462, 403] width 925 height 835
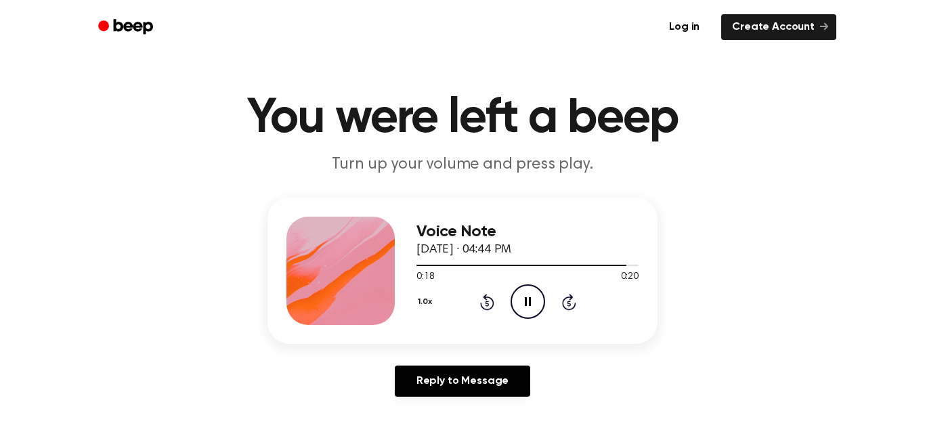
click at [0, 99] on main "You were left a beep Turn up your volume and press play. Voice Note September 1…" at bounding box center [462, 403] width 925 height 835
click at [0, 100] on main "You were left a beep Turn up your volume and press play. Voice Note September 1…" at bounding box center [462, 403] width 925 height 835
click at [0, 98] on main "You were left a beep Turn up your volume and press play. Voice Note September 1…" at bounding box center [462, 403] width 925 height 835
click at [0, 102] on main "You were left a beep Turn up your volume and press play. Voice Note September 1…" at bounding box center [462, 403] width 925 height 835
click at [0, 98] on main "You were left a beep Turn up your volume and press play. Voice Note September 1…" at bounding box center [462, 403] width 925 height 835
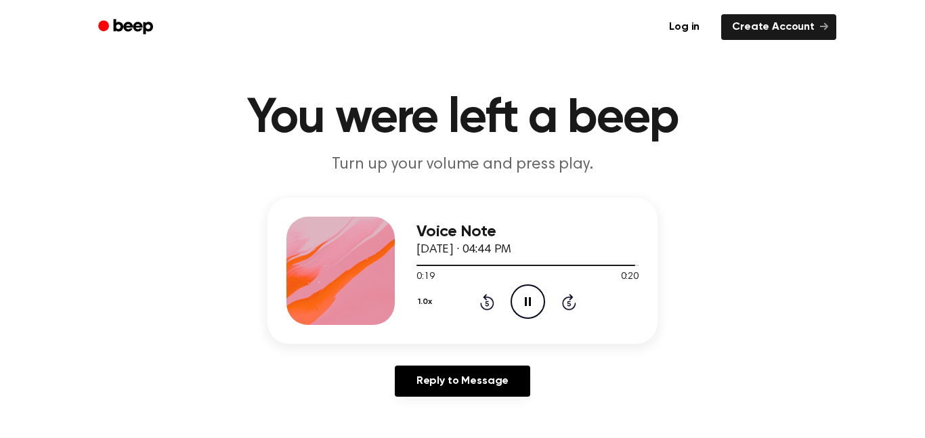
click at [0, 98] on main "You were left a beep Turn up your volume and press play. Voice Note September 1…" at bounding box center [462, 403] width 925 height 835
click at [0, 97] on main "You were left a beep Turn up your volume and press play. Voice Note September 1…" at bounding box center [462, 403] width 925 height 835
click at [0, 98] on main "You were left a beep Turn up your volume and press play. Voice Note September 1…" at bounding box center [462, 403] width 925 height 835
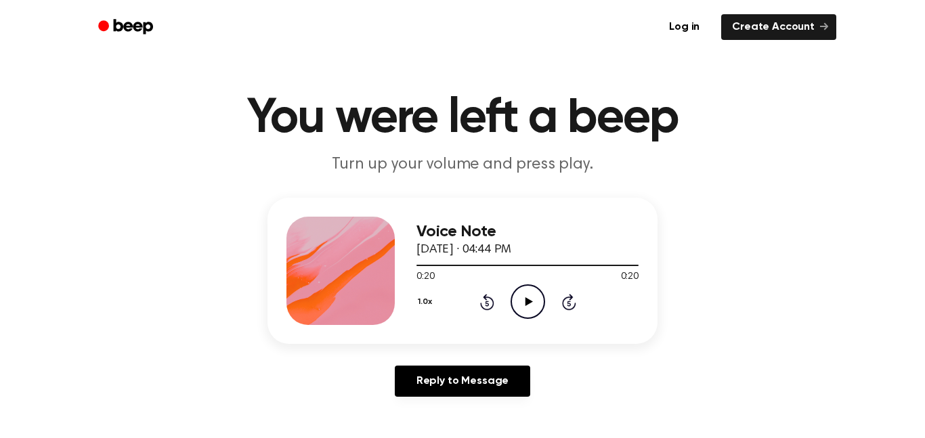
click at [0, 100] on main "You were left a beep Turn up your volume and press play. Voice Note September 1…" at bounding box center [462, 403] width 925 height 835
click at [0, 98] on main "You were left a beep Turn up your volume and press play. Voice Note September 1…" at bounding box center [462, 403] width 925 height 835
click at [0, 99] on main "You were left a beep Turn up your volume and press play. Voice Note September 1…" at bounding box center [462, 403] width 925 height 835
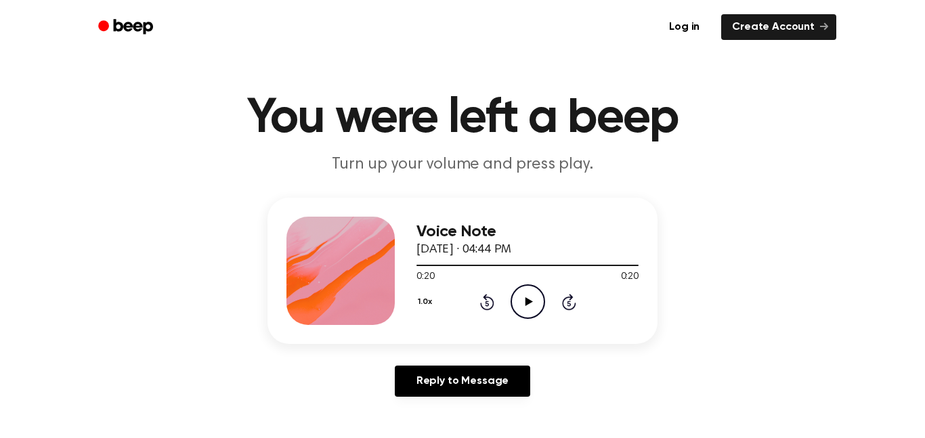
click at [0, 98] on main "You were left a beep Turn up your volume and press play. Voice Note September 1…" at bounding box center [462, 403] width 925 height 835
click at [0, 99] on main "You were left a beep Turn up your volume and press play. Voice Note September 1…" at bounding box center [462, 403] width 925 height 835
click at [528, 312] on icon "Play Audio" at bounding box center [528, 302] width 35 height 35
click at [0, 99] on main "You were left a beep Turn up your volume and press play. Voice Note September 1…" at bounding box center [462, 403] width 925 height 835
click at [0, 98] on main "You were left a beep Turn up your volume and press play. Voice Note September 1…" at bounding box center [462, 403] width 925 height 835
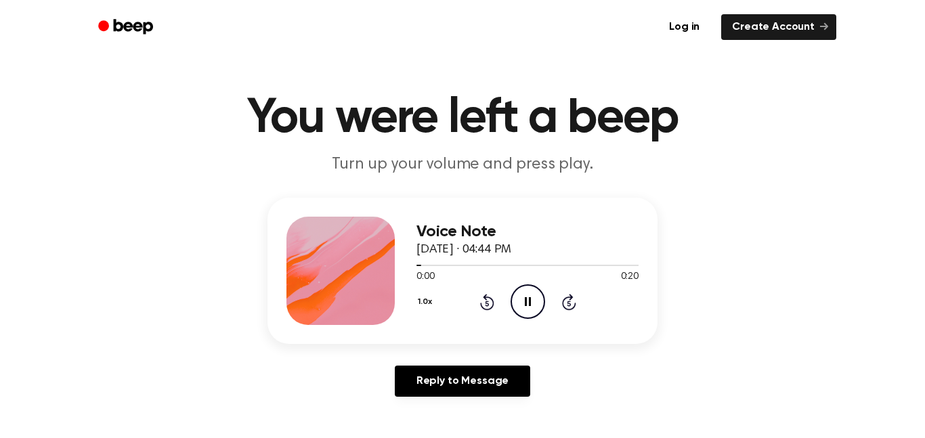
click at [0, 98] on main "You were left a beep Turn up your volume and press play. Voice Note September 1…" at bounding box center [462, 403] width 925 height 835
click at [0, 99] on main "You were left a beep Turn up your volume and press play. Voice Note September 1…" at bounding box center [462, 403] width 925 height 835
click at [0, 98] on main "You were left a beep Turn up your volume and press play. Voice Note September 1…" at bounding box center [462, 403] width 925 height 835
click at [0, 100] on main "You were left a beep Turn up your volume and press play. Voice Note September 1…" at bounding box center [462, 403] width 925 height 835
click at [0, 98] on main "You were left a beep Turn up your volume and press play. Voice Note September 1…" at bounding box center [462, 403] width 925 height 835
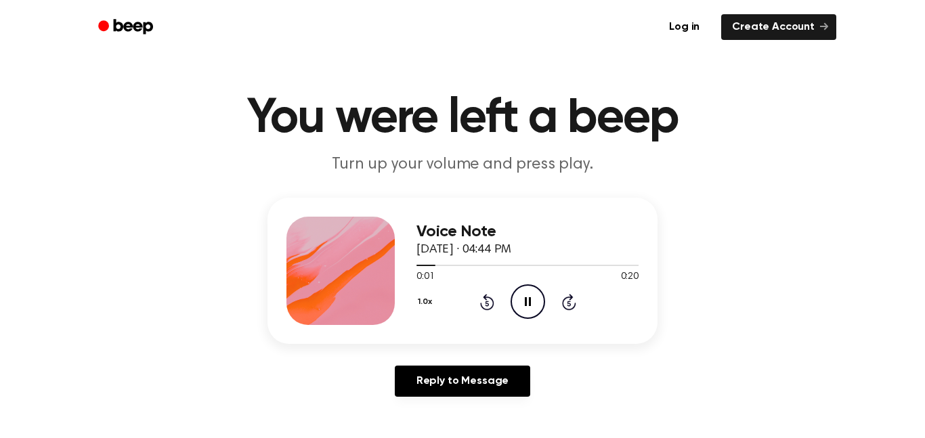
click at [0, 98] on main "You were left a beep Turn up your volume and press play. Voice Note September 1…" at bounding box center [462, 403] width 925 height 835
click at [0, 99] on main "You were left a beep Turn up your volume and press play. Voice Note September 1…" at bounding box center [462, 403] width 925 height 835
click at [0, 100] on main "You were left a beep Turn up your volume and press play. Voice Note September 1…" at bounding box center [462, 403] width 925 height 835
click at [0, 98] on main "You were left a beep Turn up your volume and press play. Voice Note September 1…" at bounding box center [462, 403] width 925 height 835
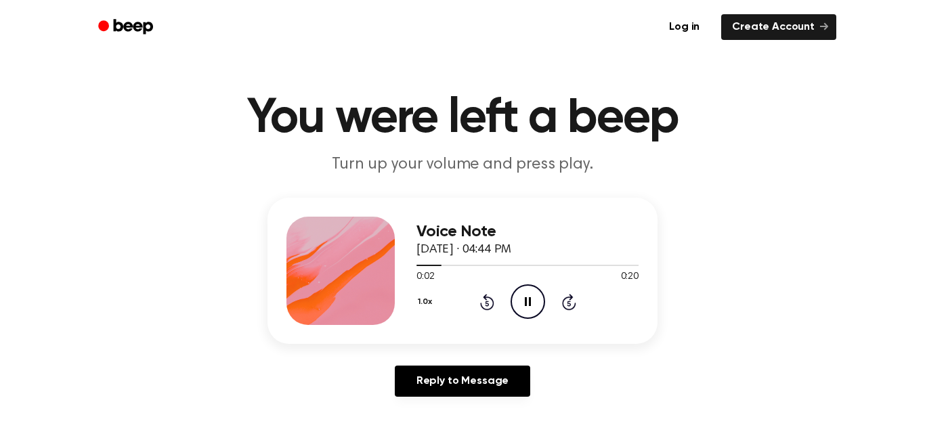
click at [0, 98] on main "You were left a beep Turn up your volume and press play. Voice Note September 1…" at bounding box center [462, 403] width 925 height 835
click at [0, 101] on main "You were left a beep Turn up your volume and press play. Voice Note September 1…" at bounding box center [462, 403] width 925 height 835
click at [0, 98] on main "You were left a beep Turn up your volume and press play. Voice Note September 1…" at bounding box center [462, 403] width 925 height 835
click at [0, 97] on main "You were left a beep Turn up your volume and press play. Voice Note September 1…" at bounding box center [462, 403] width 925 height 835
click at [0, 99] on main "You were left a beep Turn up your volume and press play. Voice Note September 1…" at bounding box center [462, 403] width 925 height 835
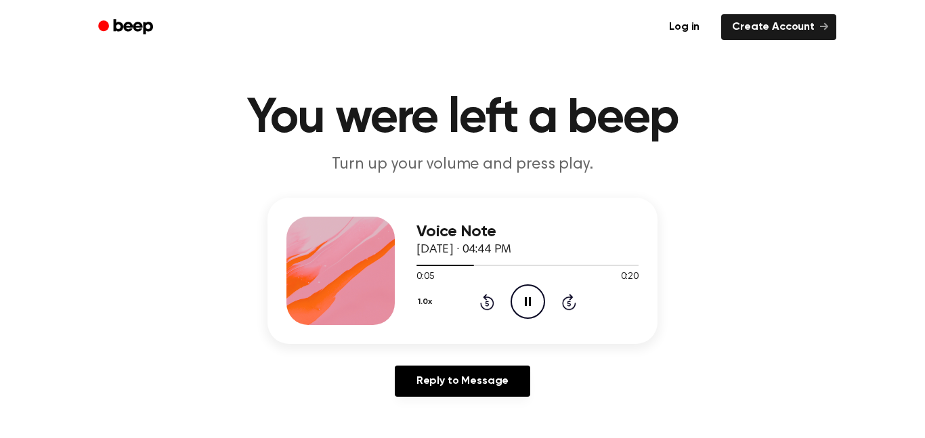
click at [0, 100] on main "You were left a beep Turn up your volume and press play. Voice Note September 1…" at bounding box center [462, 403] width 925 height 835
click at [0, 102] on main "You were left a beep Turn up your volume and press play. Voice Note September 1…" at bounding box center [462, 403] width 925 height 835
click at [0, 99] on main "You were left a beep Turn up your volume and press play. Voice Note September 1…" at bounding box center [462, 403] width 925 height 835
click at [0, 98] on main "You were left a beep Turn up your volume and press play. Voice Note September 1…" at bounding box center [462, 403] width 925 height 835
click at [0, 96] on main "You were left a beep Turn up your volume and press play. Voice Note September 1…" at bounding box center [462, 403] width 925 height 835
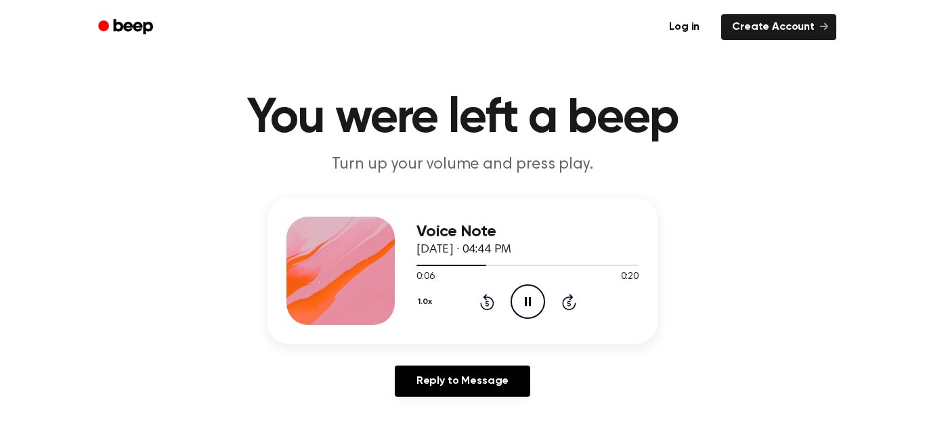
click at [0, 100] on main "You were left a beep Turn up your volume and press play. Voice Note September 1…" at bounding box center [462, 403] width 925 height 835
click at [0, 98] on main "You were left a beep Turn up your volume and press play. Voice Note September 1…" at bounding box center [462, 403] width 925 height 835
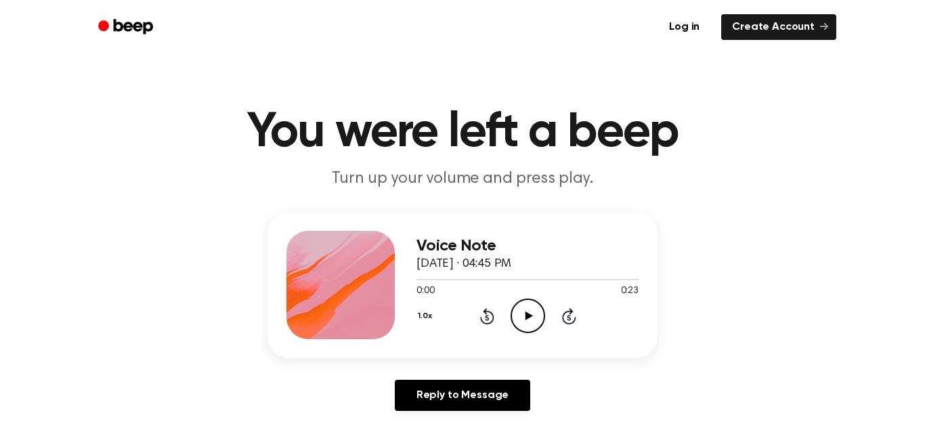
click at [0, 101] on main "You were left a beep Turn up your volume and press play. Voice Note September 1…" at bounding box center [462, 417] width 925 height 835
click at [0, 98] on main "You were left a beep Turn up your volume and press play. Voice Note September 1…" at bounding box center [462, 417] width 925 height 835
click at [0, 100] on main "You were left a beep Turn up your volume and press play. Voice Note September 1…" at bounding box center [462, 417] width 925 height 835
click at [0, 102] on main "You were left a beep Turn up your volume and press play. Voice Note September 1…" at bounding box center [462, 417] width 925 height 835
click at [0, 98] on main "You were left a beep Turn up your volume and press play. Voice Note September 1…" at bounding box center [462, 417] width 925 height 835
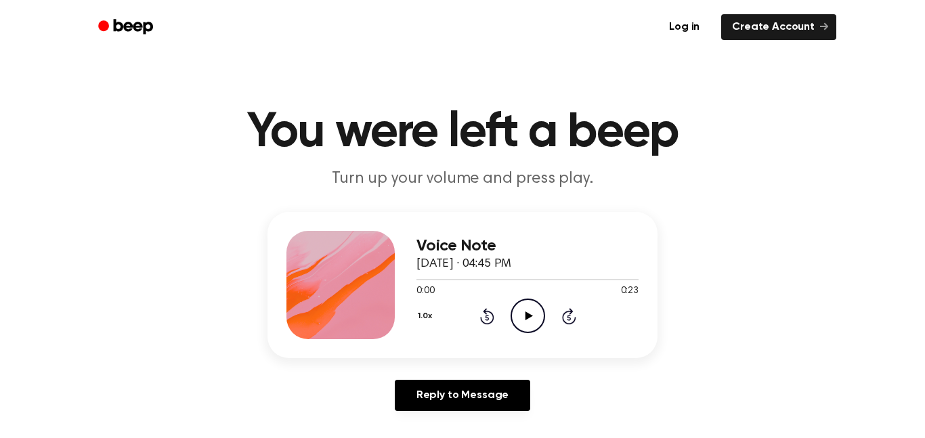
click at [0, 96] on main "You were left a beep Turn up your volume and press play. Voice Note September 1…" at bounding box center [462, 417] width 925 height 835
click at [0, 98] on main "You were left a beep Turn up your volume and press play. Voice Note September 1…" at bounding box center [462, 417] width 925 height 835
click at [0, 99] on main "You were left a beep Turn up your volume and press play. Voice Note September 1…" at bounding box center [462, 417] width 925 height 835
click at [0, 96] on main "You were left a beep Turn up your volume and press play. Voice Note September 1…" at bounding box center [462, 417] width 925 height 835
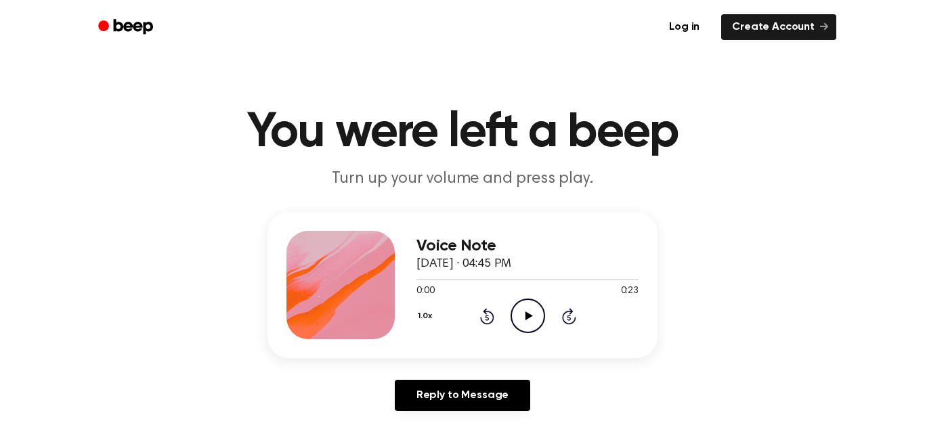
click at [0, 98] on main "You were left a beep Turn up your volume and press play. Voice Note September 1…" at bounding box center [462, 417] width 925 height 835
click at [0, 100] on main "You were left a beep Turn up your volume and press play. Voice Note September 1…" at bounding box center [462, 417] width 925 height 835
click at [0, 101] on main "You were left a beep Turn up your volume and press play. Voice Note September 1…" at bounding box center [462, 417] width 925 height 835
click at [0, 95] on main "You were left a beep Turn up your volume and press play. Voice Note September 1…" at bounding box center [462, 417] width 925 height 835
click at [0, 98] on main "You were left a beep Turn up your volume and press play. Voice Note September 1…" at bounding box center [462, 417] width 925 height 835
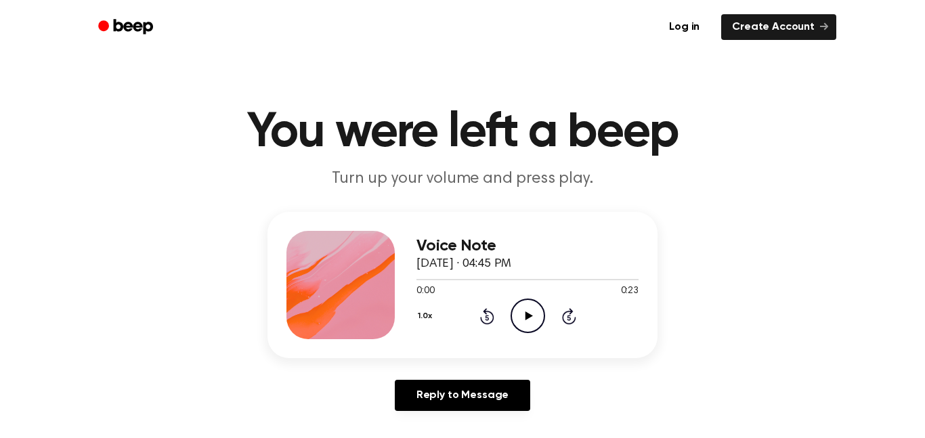
click at [0, 97] on main "You were left a beep Turn up your volume and press play. Voice Note September 1…" at bounding box center [462, 417] width 925 height 835
click at [0, 101] on main "You were left a beep Turn up your volume and press play. Voice Note September 1…" at bounding box center [462, 417] width 925 height 835
click at [0, 100] on main "You were left a beep Turn up your volume and press play. Voice Note September 1…" at bounding box center [462, 417] width 925 height 835
click at [0, 96] on main "You were left a beep Turn up your volume and press play. Voice Note September 1…" at bounding box center [462, 417] width 925 height 835
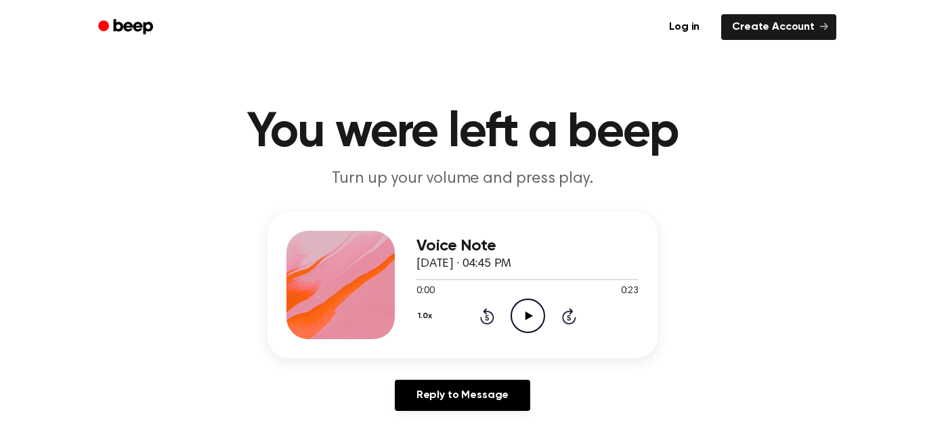
click at [0, 97] on main "You were left a beep Turn up your volume and press play. Voice Note September 1…" at bounding box center [462, 417] width 925 height 835
click at [529, 313] on icon "Play Audio" at bounding box center [528, 316] width 35 height 35
click at [0, 98] on main "You were left a beep Turn up your volume and press play. Voice Note September 1…" at bounding box center [462, 417] width 925 height 835
click at [0, 102] on main "You were left a beep Turn up your volume and press play. Voice Note September 1…" at bounding box center [462, 417] width 925 height 835
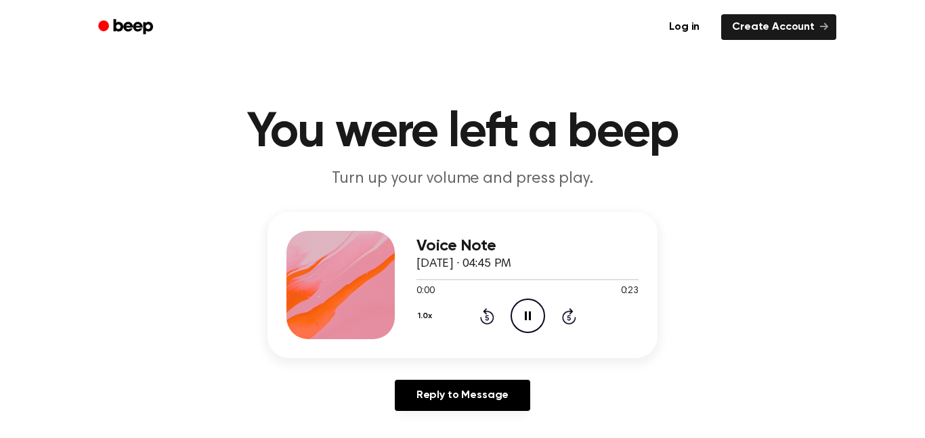
click at [0, 99] on main "You were left a beep Turn up your volume and press play. Voice Note September 1…" at bounding box center [462, 417] width 925 height 835
click at [0, 96] on main "You were left a beep Turn up your volume and press play. Voice Note September 1…" at bounding box center [462, 417] width 925 height 835
click at [0, 98] on main "You were left a beep Turn up your volume and press play. Voice Note September 1…" at bounding box center [462, 417] width 925 height 835
click at [0, 96] on main "You were left a beep Turn up your volume and press play. Voice Note September 1…" at bounding box center [462, 417] width 925 height 835
click at [0, 98] on main "You were left a beep Turn up your volume and press play. Voice Note September 1…" at bounding box center [462, 417] width 925 height 835
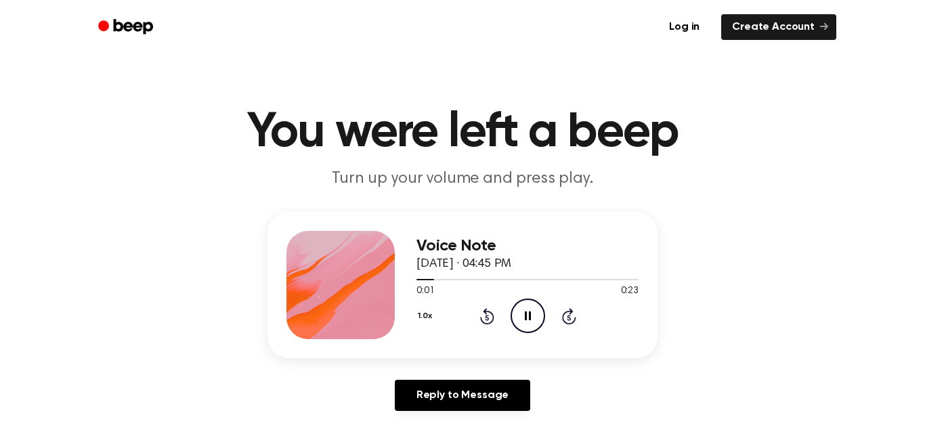
click at [0, 97] on main "You were left a beep Turn up your volume and press play. Voice Note September 1…" at bounding box center [462, 417] width 925 height 835
click at [0, 98] on main "You were left a beep Turn up your volume and press play. Voice Note September 1…" at bounding box center [462, 417] width 925 height 835
click at [0, 100] on main "You were left a beep Turn up your volume and press play. Voice Note September 1…" at bounding box center [462, 417] width 925 height 835
click at [0, 98] on main "You were left a beep Turn up your volume and press play. Voice Note September 1…" at bounding box center [462, 417] width 925 height 835
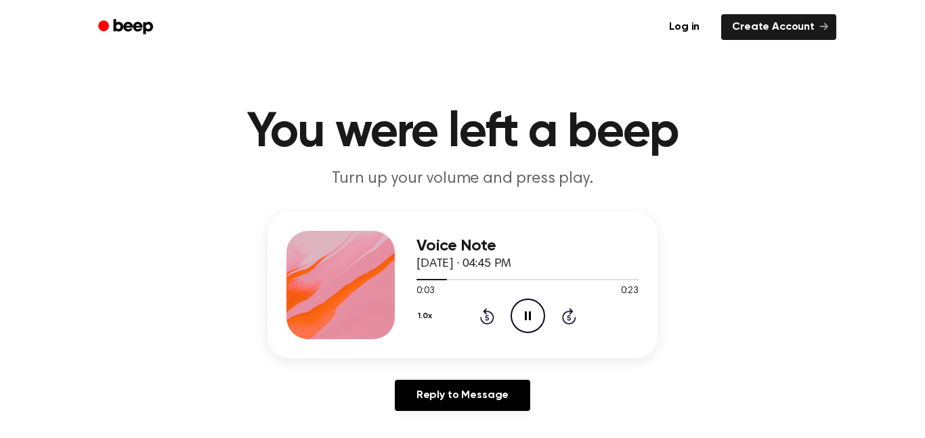
click at [0, 100] on main "You were left a beep Turn up your volume and press play. Voice Note September 1…" at bounding box center [462, 417] width 925 height 835
click at [0, 98] on main "You were left a beep Turn up your volume and press play. Voice Note September 1…" at bounding box center [462, 417] width 925 height 835
click at [0, 94] on main "You were left a beep Turn up your volume and press play. Voice Note September 1…" at bounding box center [462, 417] width 925 height 835
click at [0, 100] on main "You were left a beep Turn up your volume and press play. Voice Note September 1…" at bounding box center [462, 417] width 925 height 835
click at [0, 101] on main "You were left a beep Turn up your volume and press play. Voice Note September 1…" at bounding box center [462, 417] width 925 height 835
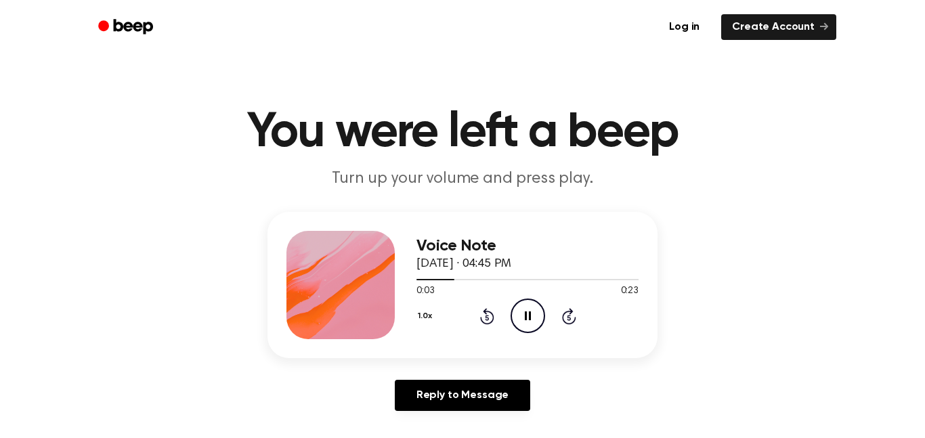
click at [0, 99] on main "You were left a beep Turn up your volume and press play. Voice Note September 1…" at bounding box center [462, 417] width 925 height 835
click at [0, 98] on main "You were left a beep Turn up your volume and press play. Voice Note September 1…" at bounding box center [462, 417] width 925 height 835
click at [0, 102] on main "You were left a beep Turn up your volume and press play. Voice Note September 1…" at bounding box center [462, 417] width 925 height 835
click at [0, 100] on main "You were left a beep Turn up your volume and press play. Voice Note September 1…" at bounding box center [462, 417] width 925 height 835
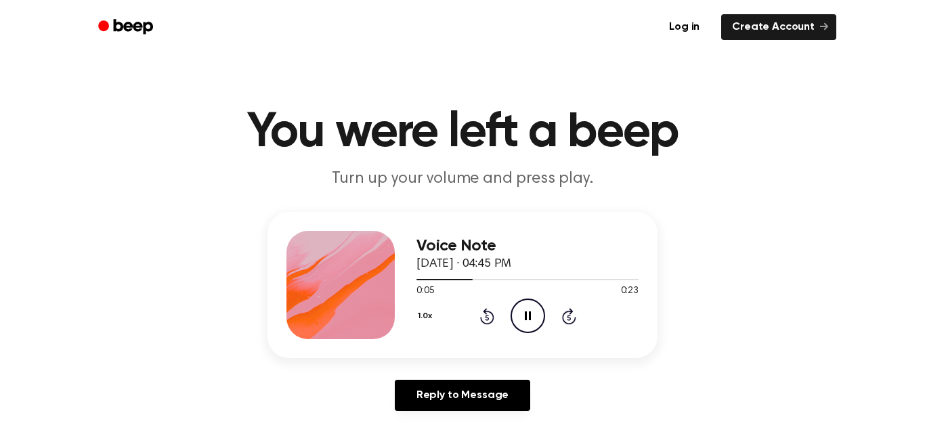
click at [0, 95] on main "You were left a beep Turn up your volume and press play. Voice Note September 1…" at bounding box center [462, 417] width 925 height 835
click at [0, 98] on main "You were left a beep Turn up your volume and press play. Voice Note September 1…" at bounding box center [462, 417] width 925 height 835
click at [0, 100] on main "You were left a beep Turn up your volume and press play. Voice Note September 1…" at bounding box center [462, 417] width 925 height 835
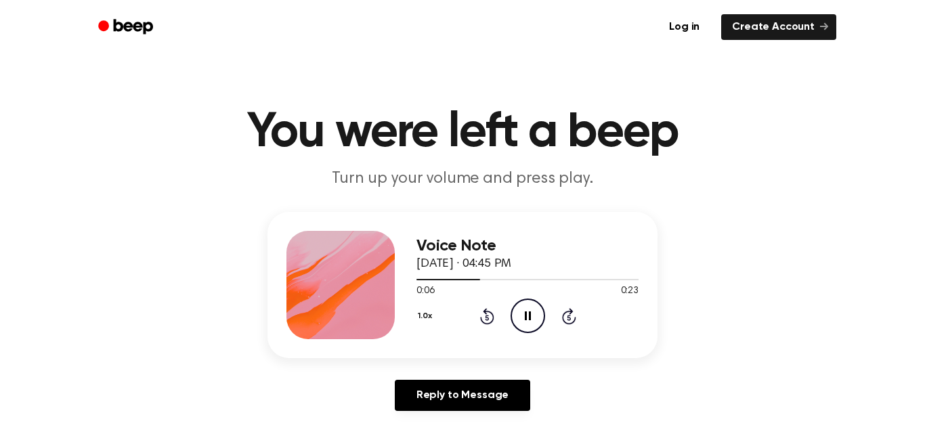
click at [0, 95] on main "You were left a beep Turn up your volume and press play. Voice Note September 1…" at bounding box center [462, 417] width 925 height 835
click at [0, 98] on main "You were left a beep Turn up your volume and press play. Voice Note September 1…" at bounding box center [462, 417] width 925 height 835
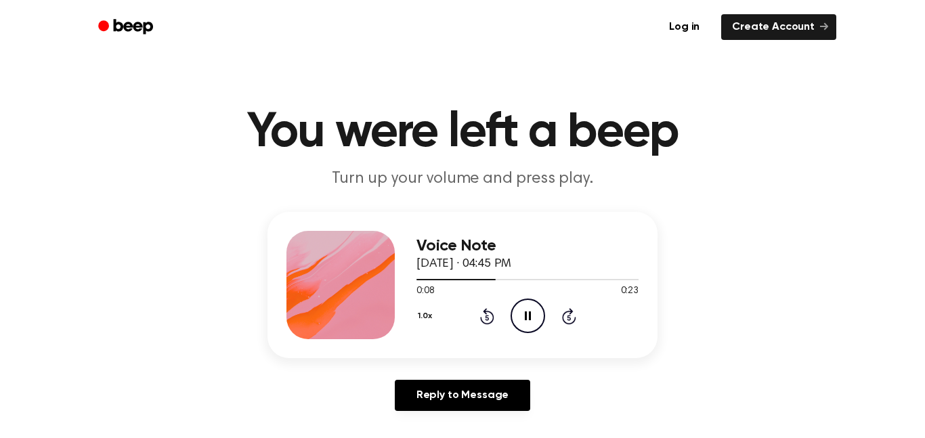
click at [0, 98] on main "You were left a beep Turn up your volume and press play. Voice Note September 1…" at bounding box center [462, 417] width 925 height 835
click at [0, 100] on main "You were left a beep Turn up your volume and press play. Voice Note September 1…" at bounding box center [462, 417] width 925 height 835
click at [0, 99] on main "You were left a beep Turn up your volume and press play. Voice Note September 1…" at bounding box center [462, 417] width 925 height 835
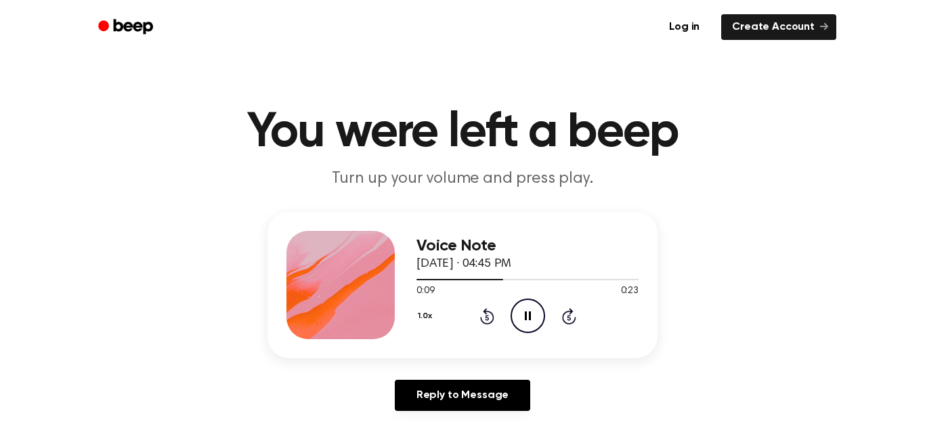
click at [0, 96] on main "You were left a beep Turn up your volume and press play. Voice Note September 1…" at bounding box center [462, 417] width 925 height 835
click at [0, 99] on main "You were left a beep Turn up your volume and press play. Voice Note September 1…" at bounding box center [462, 417] width 925 height 835
click at [0, 97] on main "You were left a beep Turn up your volume and press play. Voice Note September 1…" at bounding box center [462, 417] width 925 height 835
click at [0, 98] on main "You were left a beep Turn up your volume and press play. Voice Note September 1…" at bounding box center [462, 417] width 925 height 835
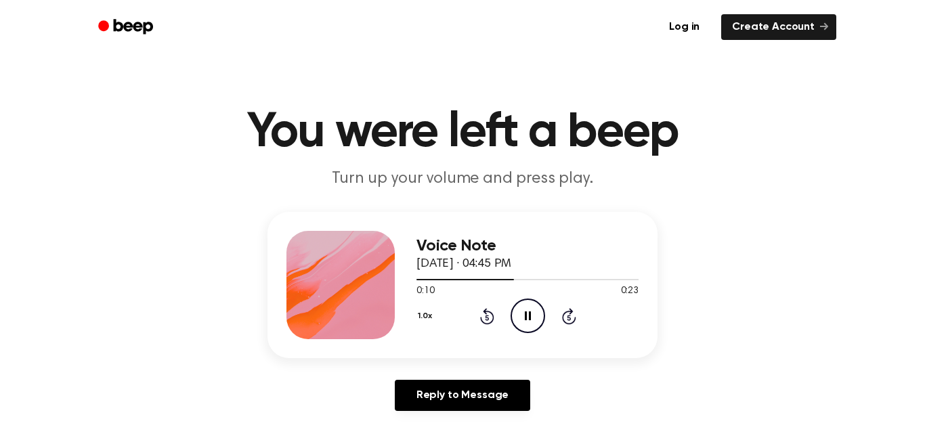
click at [0, 101] on main "You were left a beep Turn up your volume and press play. Voice Note September 1…" at bounding box center [462, 417] width 925 height 835
click at [0, 99] on main "You were left a beep Turn up your volume and press play. Voice Note September 1…" at bounding box center [462, 417] width 925 height 835
click at [0, 100] on main "You were left a beep Turn up your volume and press play. Voice Note September 1…" at bounding box center [462, 417] width 925 height 835
click at [0, 98] on main "You were left a beep Turn up your volume and press play. Voice Note September 1…" at bounding box center [462, 417] width 925 height 835
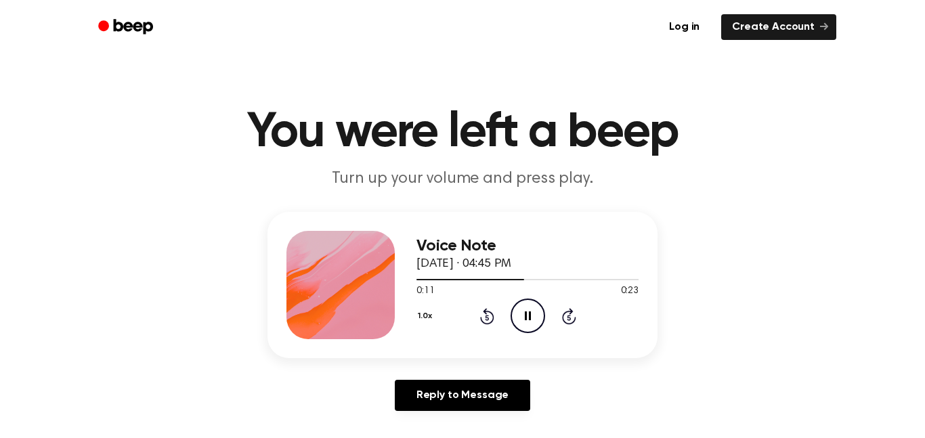
click at [0, 93] on main "You were left a beep Turn up your volume and press play. Voice Note September 1…" at bounding box center [462, 417] width 925 height 835
click at [0, 100] on main "You were left a beep Turn up your volume and press play. Voice Note September 1…" at bounding box center [462, 417] width 925 height 835
click at [0, 97] on main "You were left a beep Turn up your volume and press play. Voice Note September 1…" at bounding box center [462, 417] width 925 height 835
click at [0, 100] on main "You were left a beep Turn up your volume and press play. Voice Note September 1…" at bounding box center [462, 417] width 925 height 835
click at [0, 102] on main "You were left a beep Turn up your volume and press play. Voice Note September 1…" at bounding box center [462, 417] width 925 height 835
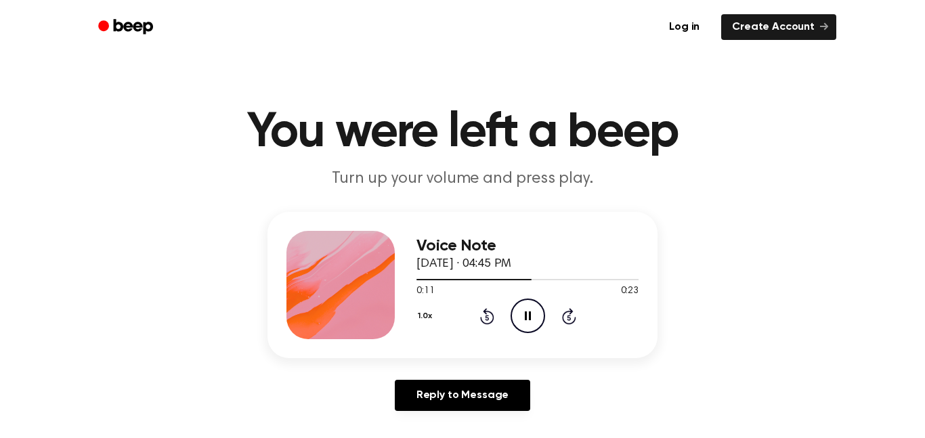
click at [0, 97] on main "You were left a beep Turn up your volume and press play. Voice Note September 1…" at bounding box center [462, 417] width 925 height 835
click at [0, 98] on main "You were left a beep Turn up your volume and press play. Voice Note September 1…" at bounding box center [462, 417] width 925 height 835
click at [0, 100] on main "You were left a beep Turn up your volume and press play. Voice Note September 1…" at bounding box center [462, 417] width 925 height 835
click at [0, 103] on main "You were left a beep Turn up your volume and press play. Voice Note September 1…" at bounding box center [462, 417] width 925 height 835
click at [0, 96] on main "You were left a beep Turn up your volume and press play. Voice Note September 1…" at bounding box center [462, 417] width 925 height 835
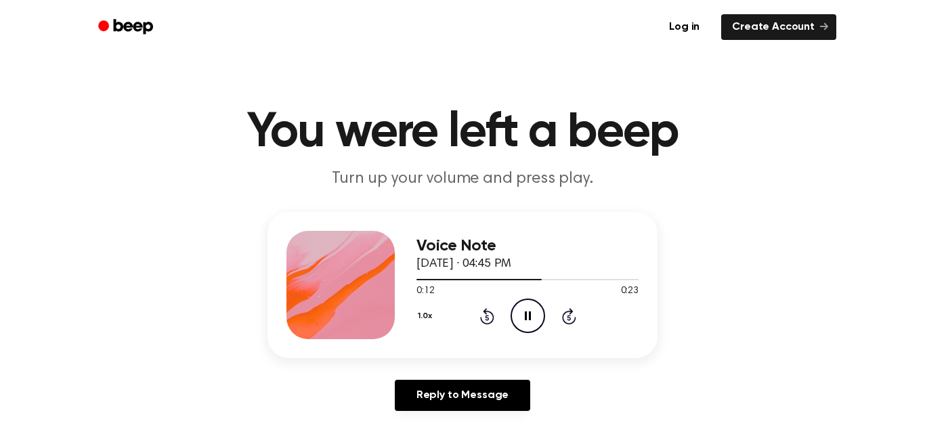
click at [0, 96] on main "You were left a beep Turn up your volume and press play. Voice Note September 1…" at bounding box center [462, 417] width 925 height 835
click at [0, 101] on main "You were left a beep Turn up your volume and press play. Voice Note September 1…" at bounding box center [462, 417] width 925 height 835
click at [0, 99] on main "You were left a beep Turn up your volume and press play. Voice Note September 1…" at bounding box center [462, 417] width 925 height 835
click at [0, 100] on main "You were left a beep Turn up your volume and press play. Voice Note September 1…" at bounding box center [462, 417] width 925 height 835
click at [0, 98] on main "You were left a beep Turn up your volume and press play. Voice Note September 1…" at bounding box center [462, 417] width 925 height 835
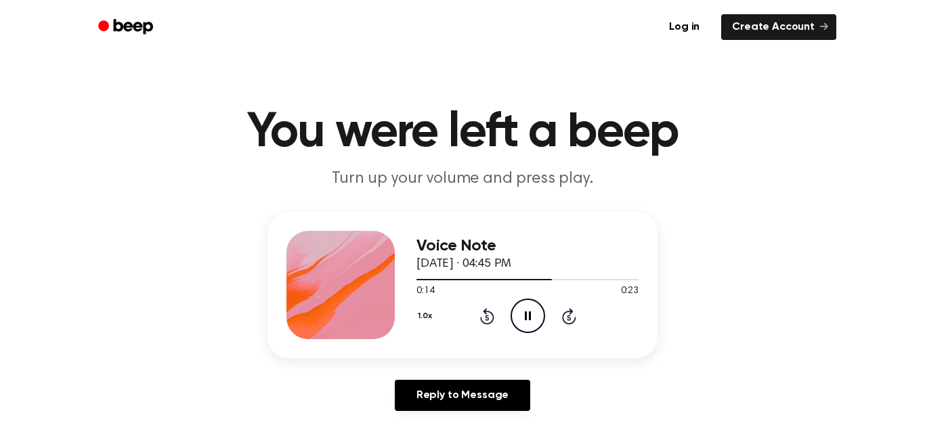
click at [0, 95] on main "You were left a beep Turn up your volume and press play. Voice Note September 1…" at bounding box center [462, 417] width 925 height 835
click at [0, 100] on main "You were left a beep Turn up your volume and press play. Voice Note September 1…" at bounding box center [462, 417] width 925 height 835
click at [0, 99] on main "You were left a beep Turn up your volume and press play. Voice Note September 1…" at bounding box center [462, 417] width 925 height 835
click at [0, 98] on main "You were left a beep Turn up your volume and press play. Voice Note September 1…" at bounding box center [462, 417] width 925 height 835
click at [0, 97] on main "You were left a beep Turn up your volume and press play. Voice Note September 1…" at bounding box center [462, 417] width 925 height 835
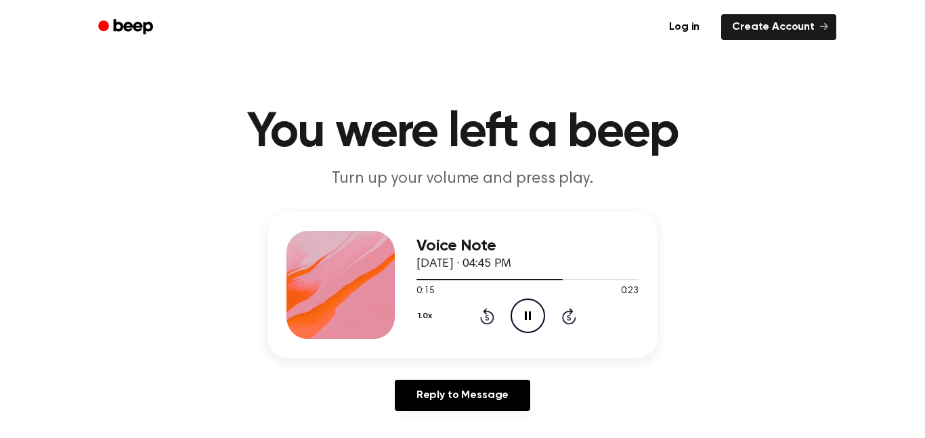
click at [0, 98] on main "You were left a beep Turn up your volume and press play. Voice Note September 1…" at bounding box center [462, 417] width 925 height 835
click at [0, 99] on main "You were left a beep Turn up your volume and press play. Voice Note September 1…" at bounding box center [462, 417] width 925 height 835
click at [0, 98] on main "You were left a beep Turn up your volume and press play. Voice Note September 1…" at bounding box center [462, 417] width 925 height 835
click at [0, 99] on main "You were left a beep Turn up your volume and press play. Voice Note September 1…" at bounding box center [462, 417] width 925 height 835
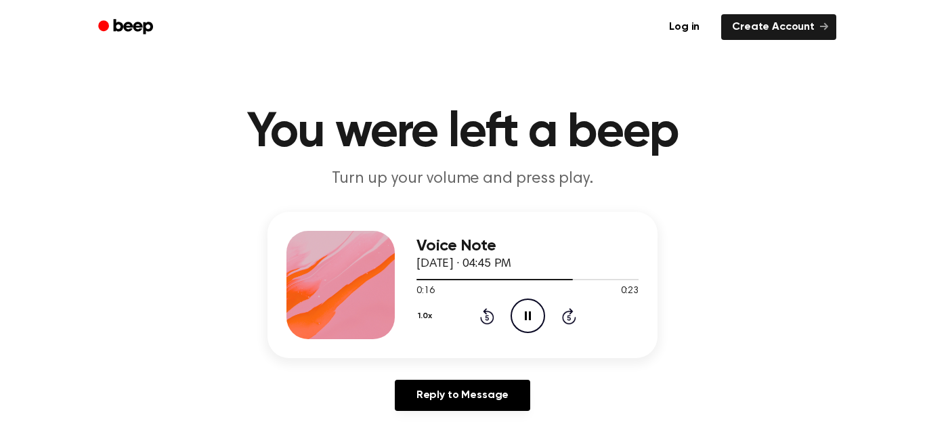
click at [0, 98] on main "You were left a beep Turn up your volume and press play. Voice Note September 1…" at bounding box center [462, 417] width 925 height 835
click at [0, 99] on main "You were left a beep Turn up your volume and press play. Voice Note September 1…" at bounding box center [462, 417] width 925 height 835
click at [0, 98] on main "You were left a beep Turn up your volume and press play. Voice Note September 1…" at bounding box center [462, 417] width 925 height 835
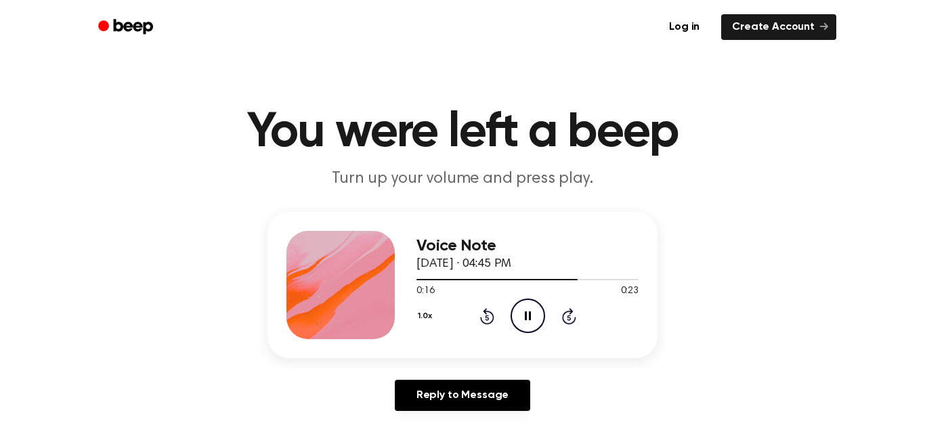
click at [0, 97] on main "You were left a beep Turn up your volume and press play. Voice Note September 1…" at bounding box center [462, 417] width 925 height 835
click at [0, 100] on main "You were left a beep Turn up your volume and press play. Voice Note September 1…" at bounding box center [462, 417] width 925 height 835
click at [544, 322] on circle at bounding box center [527, 315] width 33 height 33
click at [526, 318] on icon at bounding box center [528, 316] width 7 height 9
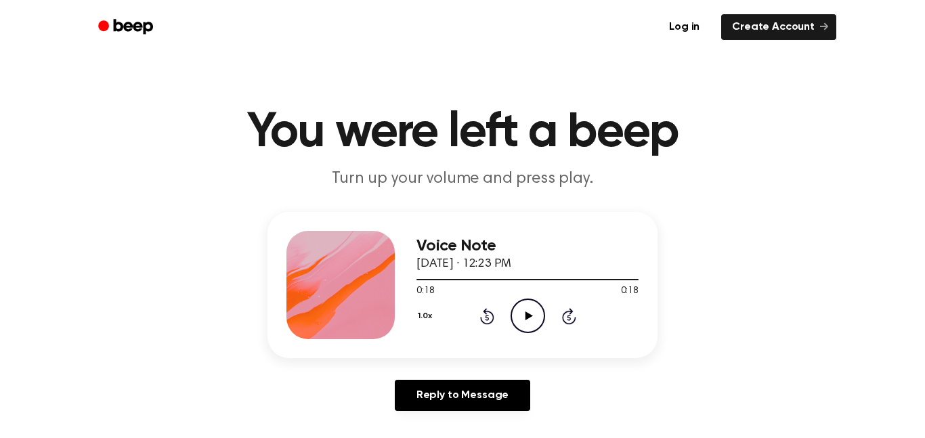
click at [537, 310] on icon "Play Audio" at bounding box center [528, 316] width 35 height 35
click at [525, 331] on icon "Play Audio" at bounding box center [528, 316] width 35 height 35
click at [526, 317] on icon at bounding box center [528, 316] width 7 height 9
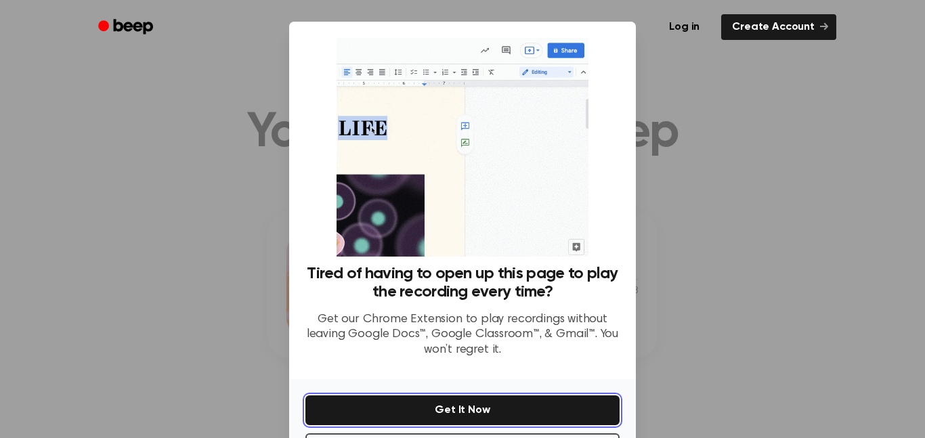
click at [509, 418] on button "Get It Now" at bounding box center [463, 411] width 314 height 30
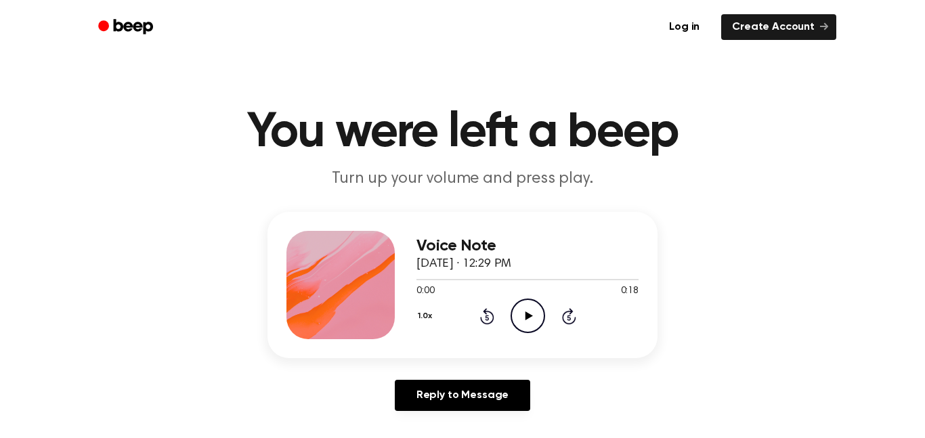
click at [521, 310] on icon "Play Audio" at bounding box center [528, 316] width 35 height 35
click at [539, 316] on icon "Play Audio" at bounding box center [528, 316] width 35 height 35
click at [532, 323] on icon "Play Audio" at bounding box center [528, 316] width 35 height 35
click at [0, 350] on main "You were left a beep Turn up your volume and press play. Voice Note [DATE] · 12…" at bounding box center [462, 417] width 925 height 835
click at [531, 322] on icon "Play Audio" at bounding box center [528, 316] width 35 height 35
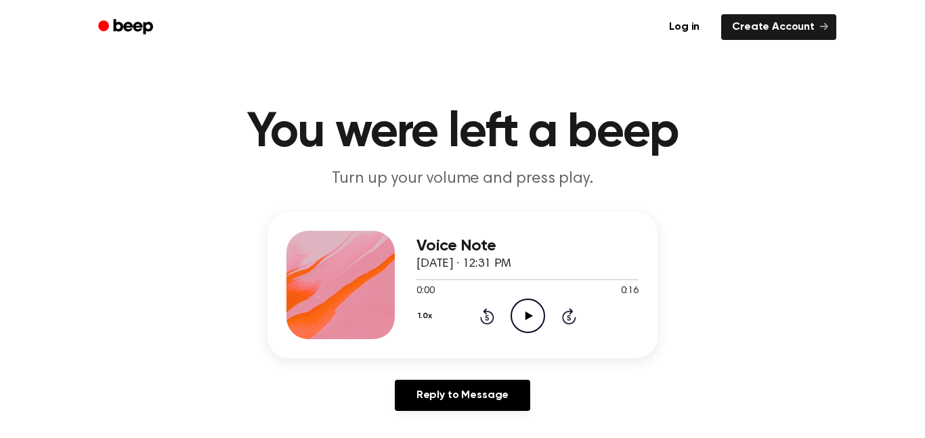
click at [518, 325] on icon "Play Audio" at bounding box center [528, 316] width 35 height 35
click at [507, 316] on div "1.0x Rewind 5 seconds Play Audio Skip 5 seconds" at bounding box center [528, 316] width 222 height 35
click at [551, 327] on div "1.0x Rewind 5 seconds Play Audio Skip 5 seconds" at bounding box center [528, 316] width 222 height 35
click at [531, 331] on icon "Play Audio" at bounding box center [528, 316] width 35 height 35
